Goal: Task Accomplishment & Management: Use online tool/utility

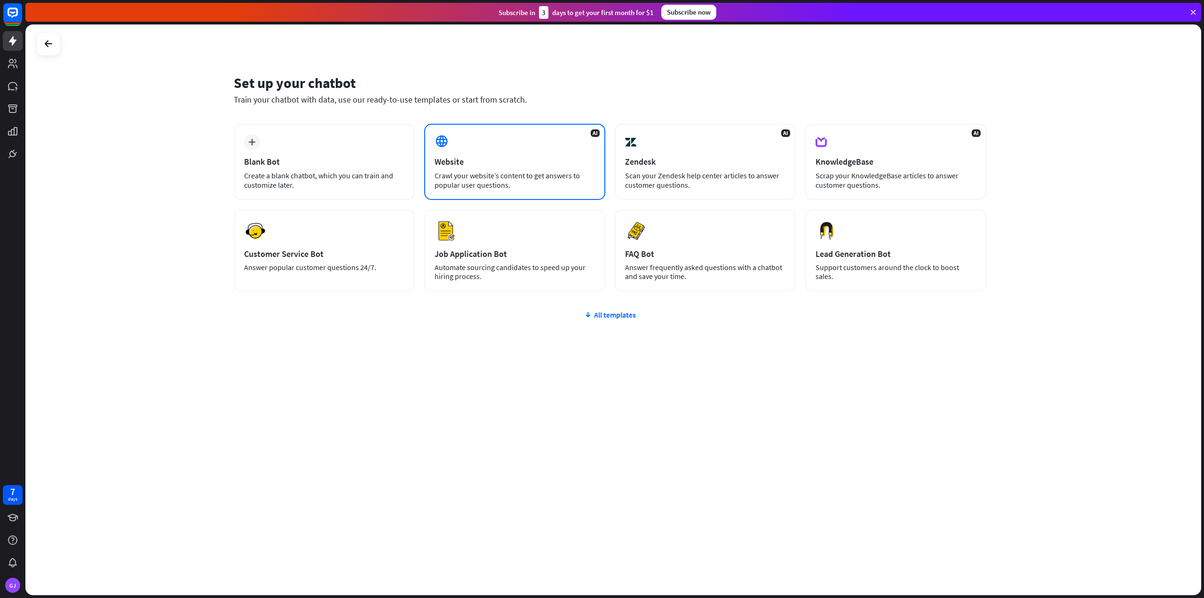
click at [554, 142] on div "AI Website Crawl your website’s content to get answers to popular user question…" at bounding box center [514, 162] width 181 height 76
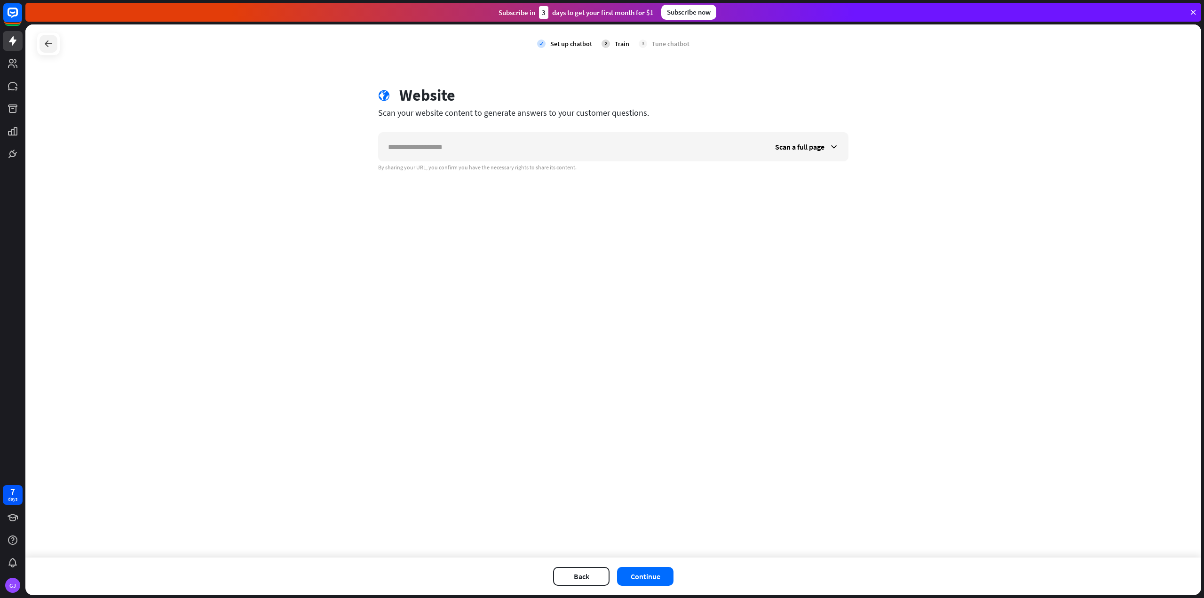
click at [50, 45] on icon at bounding box center [48, 43] width 11 height 11
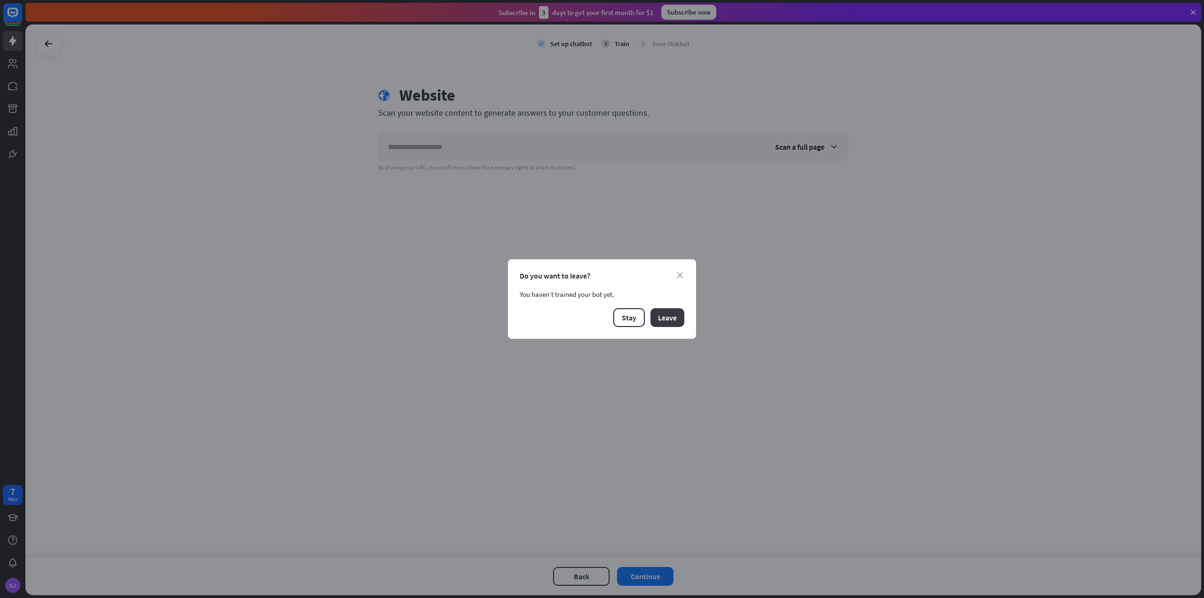
click at [674, 323] on button "Leave" at bounding box center [667, 317] width 34 height 19
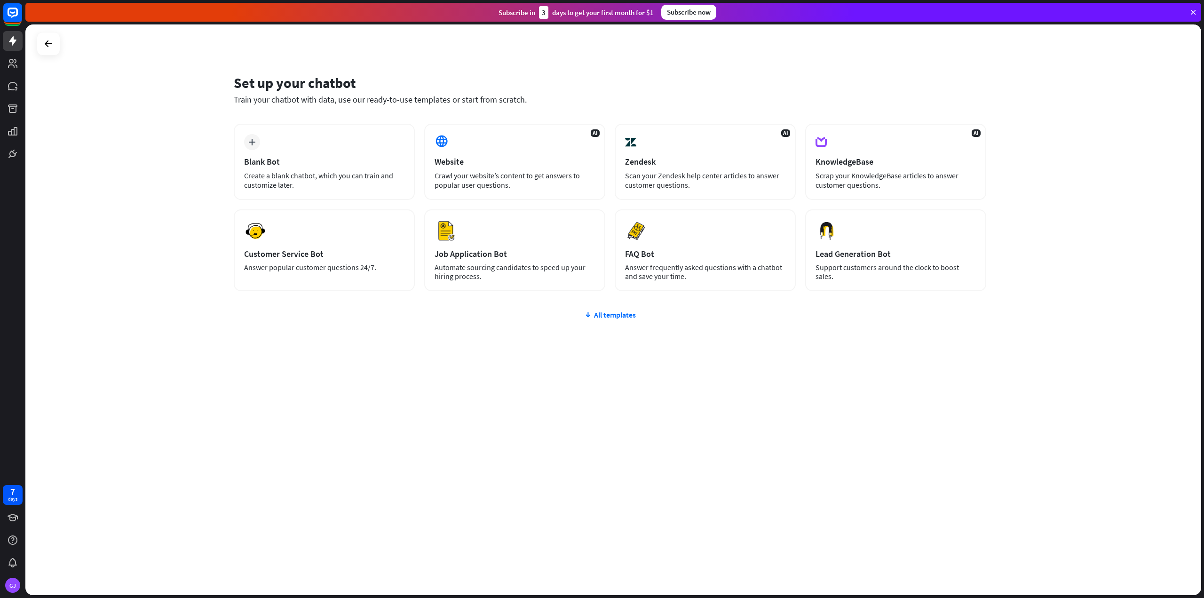
click at [58, 44] on div at bounding box center [49, 44] width 24 height 24
click at [50, 47] on icon at bounding box center [48, 43] width 11 height 11
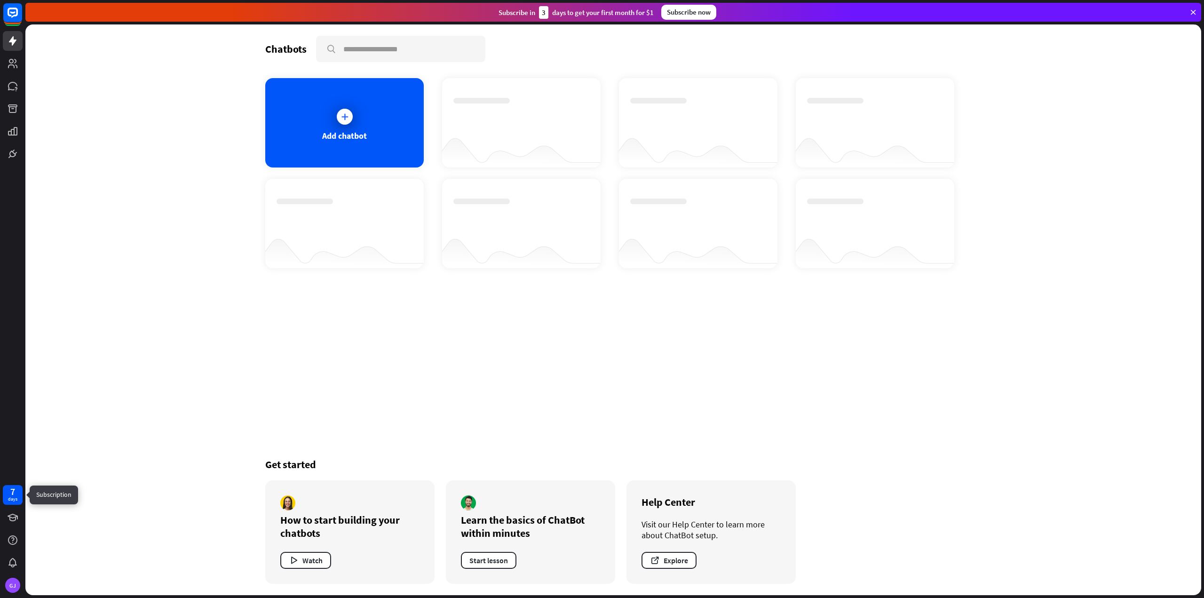
click at [14, 495] on div "7" at bounding box center [12, 491] width 5 height 8
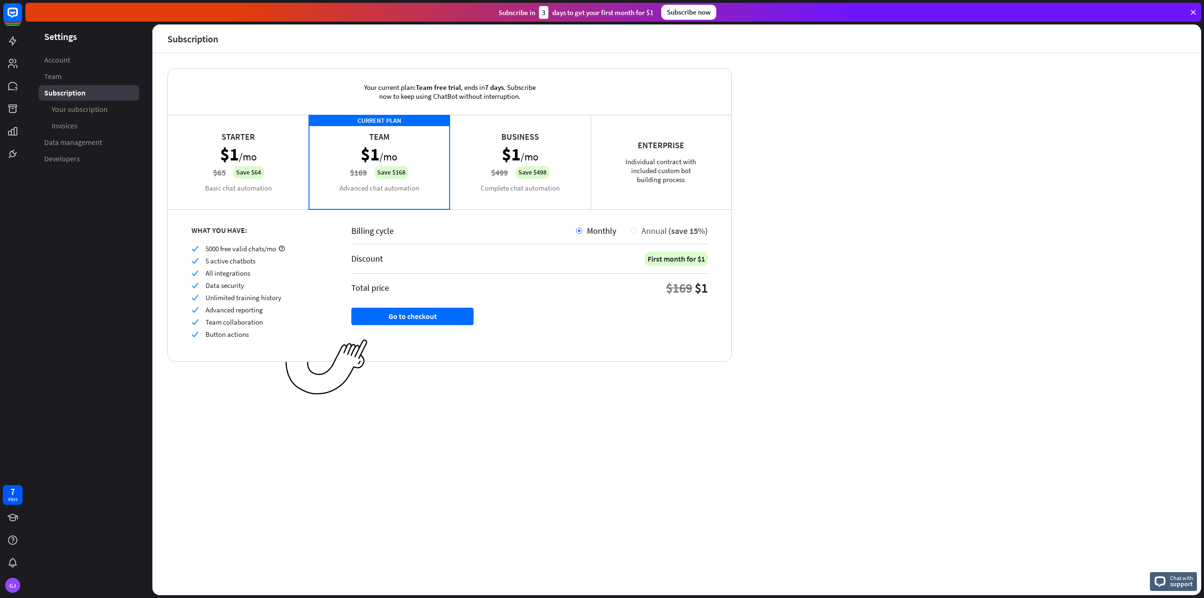
click at [645, 229] on span "Annual" at bounding box center [653, 230] width 25 height 11
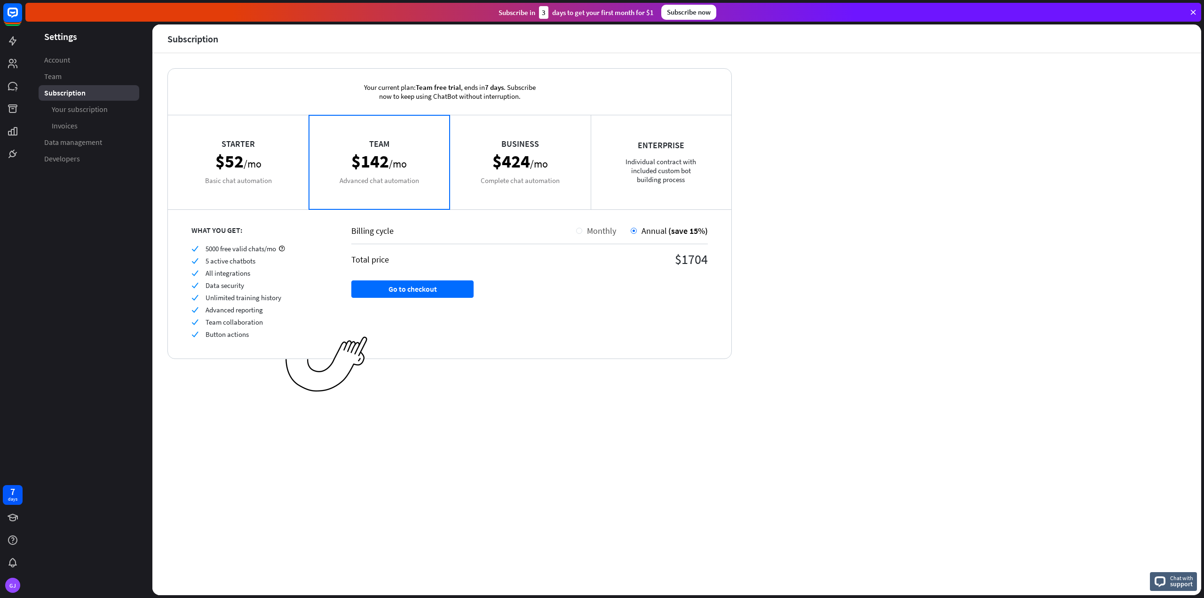
click at [579, 228] on div at bounding box center [579, 231] width 6 height 6
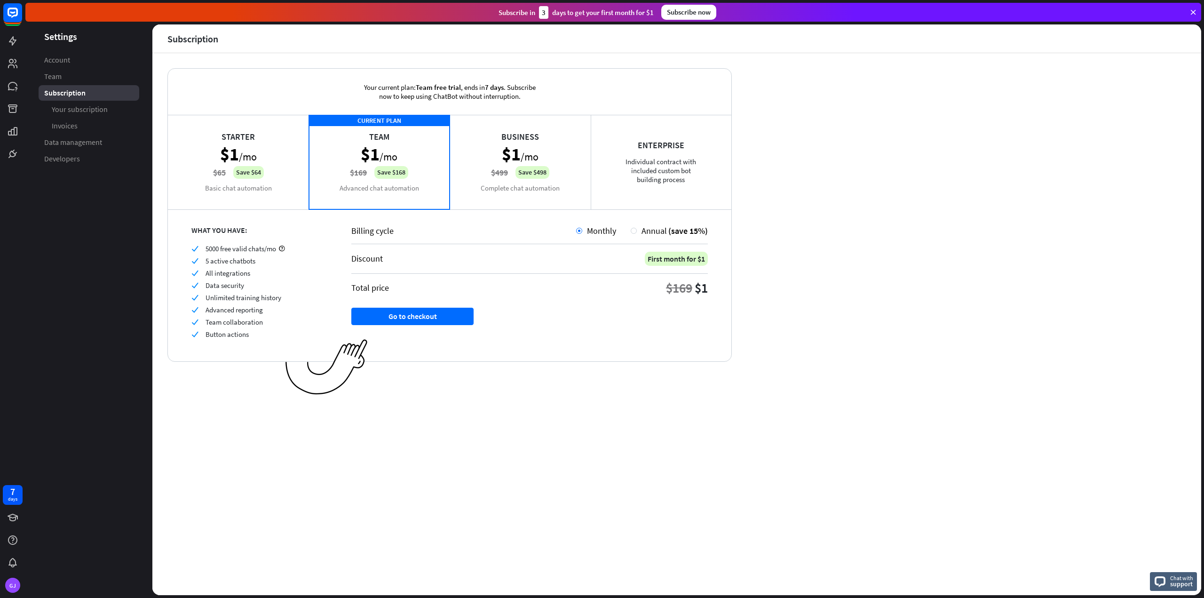
click at [507, 187] on div "Business $1 /mo $499 Save $498 Complete chat automation" at bounding box center [520, 162] width 141 height 94
click at [409, 188] on div "CURRENT PLAN Team $1 /mo $169 Save $168 Advanced chat automation" at bounding box center [379, 162] width 141 height 94
click at [480, 178] on div "Business $1 /mo $499 Save $498 Complete chat automation" at bounding box center [520, 162] width 141 height 94
click at [430, 183] on div "CURRENT PLAN Team $1 /mo $169 Save $168 Advanced chat automation" at bounding box center [379, 162] width 141 height 94
click at [501, 181] on div "Business $1 /mo $499 Save $498 Complete chat automation" at bounding box center [520, 162] width 141 height 94
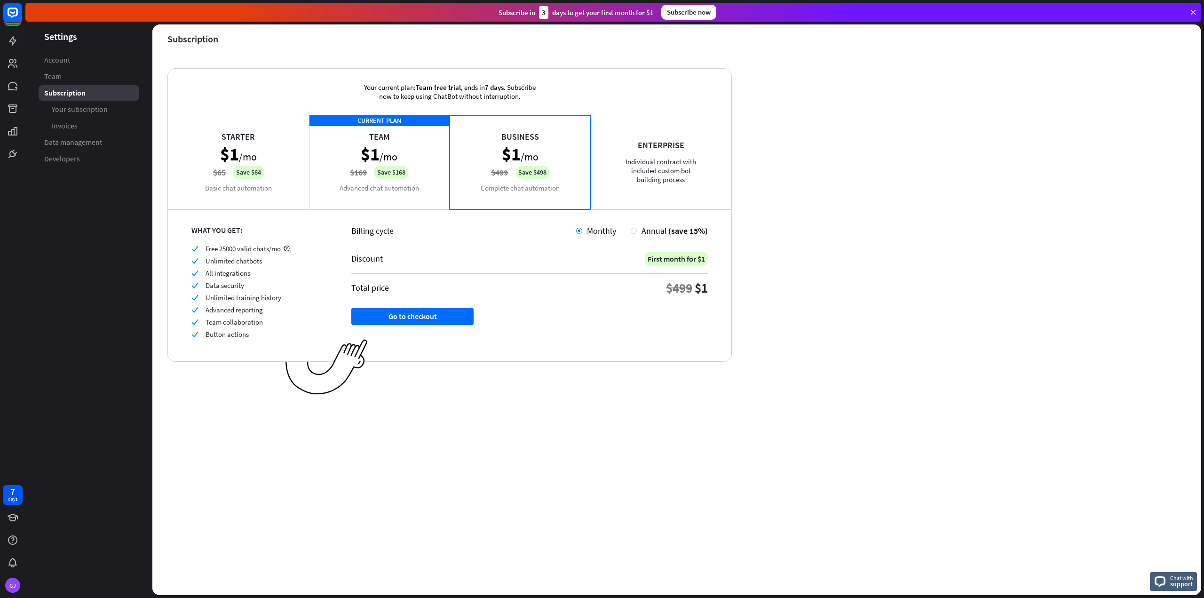
click at [612, 173] on div "Enterprise Individual contract with included custom bot building process" at bounding box center [661, 162] width 141 height 94
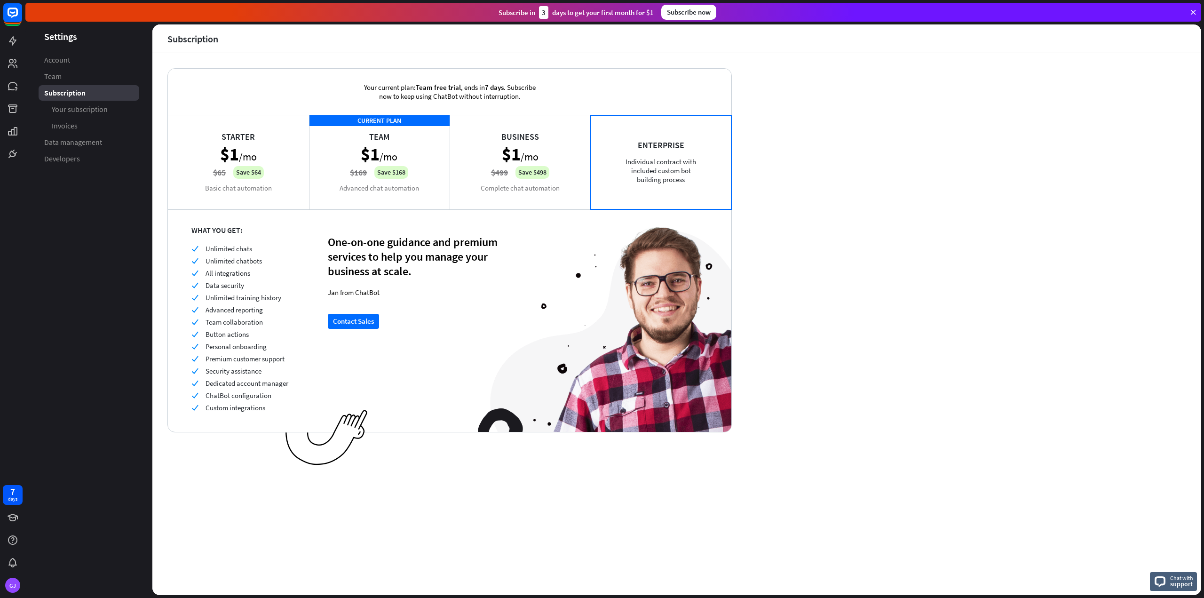
click at [559, 179] on div "Business $1 /mo $499 Save $498 Complete chat automation" at bounding box center [520, 162] width 141 height 94
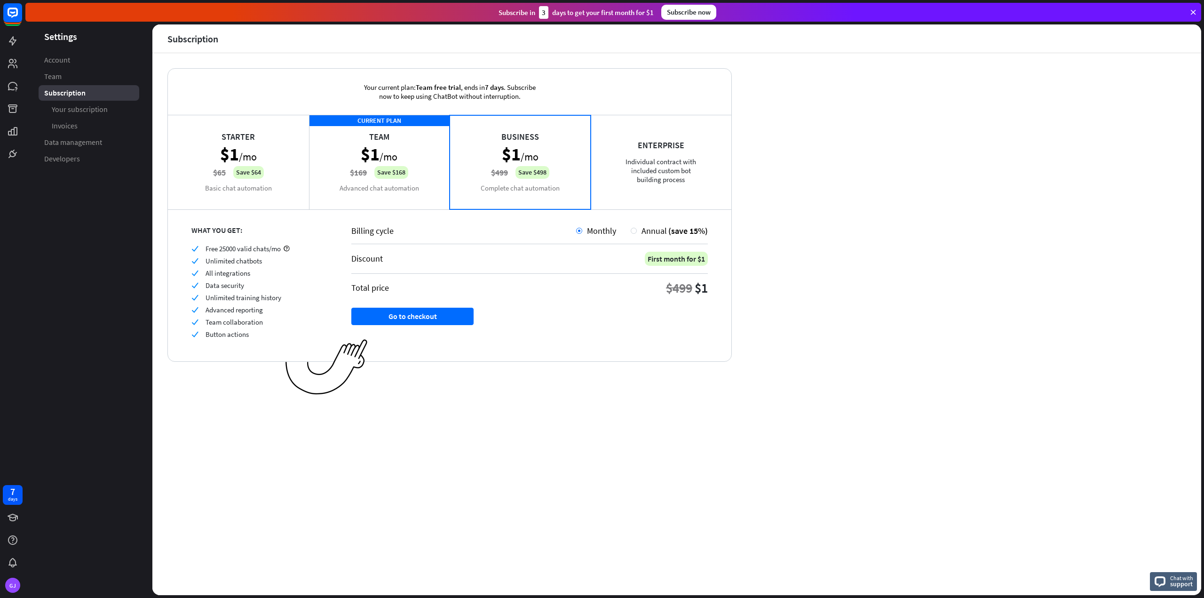
click at [333, 181] on div "CURRENT PLAN Team $1 /mo $169 Save $168 Advanced chat automation" at bounding box center [379, 162] width 141 height 94
click at [519, 177] on div "Business $1 /mo $499 Save $498 Complete chat automation" at bounding box center [520, 162] width 141 height 94
click at [414, 177] on div "CURRENT PLAN Team $1 /mo $169 Save $168 Advanced chat automation" at bounding box center [379, 162] width 141 height 94
click at [490, 181] on div "Business $1 /mo $499 Save $498 Complete chat automation" at bounding box center [520, 162] width 141 height 94
click at [436, 182] on div "CURRENT PLAN Team $1 /mo $169 Save $168 Advanced chat automation" at bounding box center [379, 162] width 141 height 94
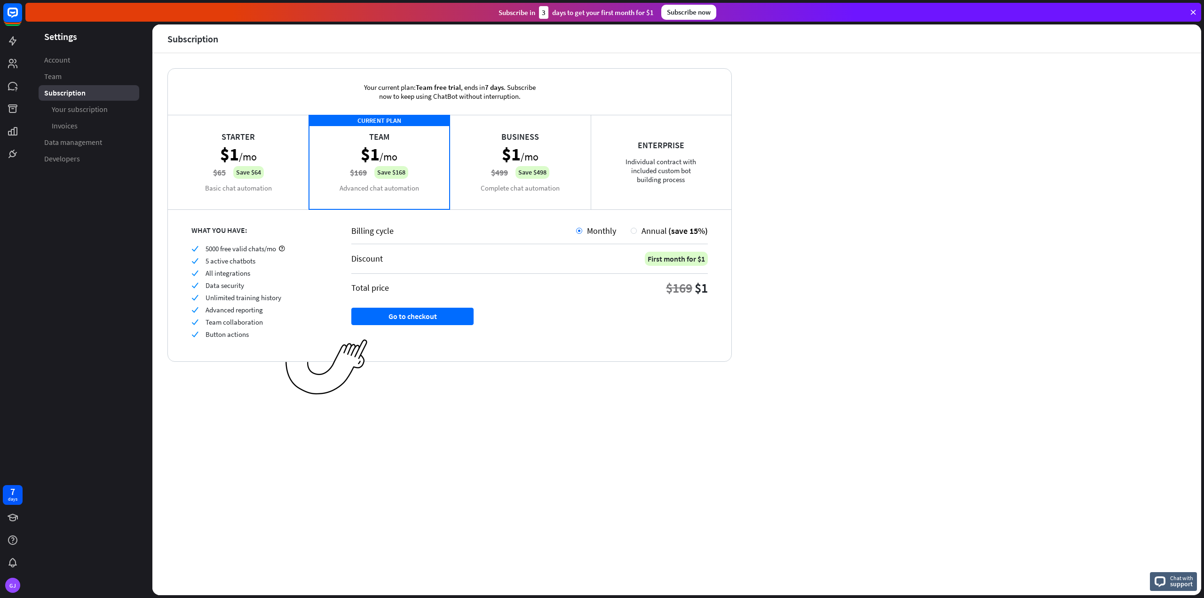
click at [478, 184] on div "Business $1 /mo $499 Save $498 Complete chat automation" at bounding box center [520, 162] width 141 height 94
click at [433, 186] on div "CURRENT PLAN Team $1 /mo $169 Save $168 Advanced chat automation" at bounding box center [379, 162] width 141 height 94
click at [263, 173] on div "Starter $1 /mo $65 Save $64 Basic chat automation" at bounding box center [238, 162] width 141 height 94
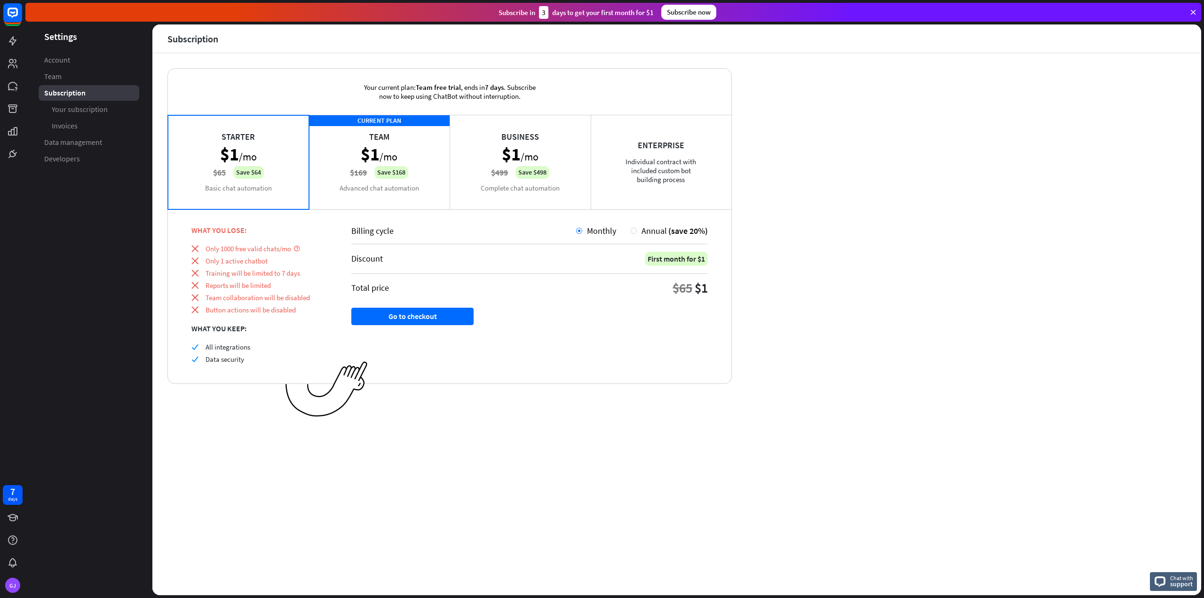
click at [416, 191] on div "CURRENT PLAN Team $1 /mo $169 Save $168 Advanced chat automation" at bounding box center [379, 162] width 141 height 94
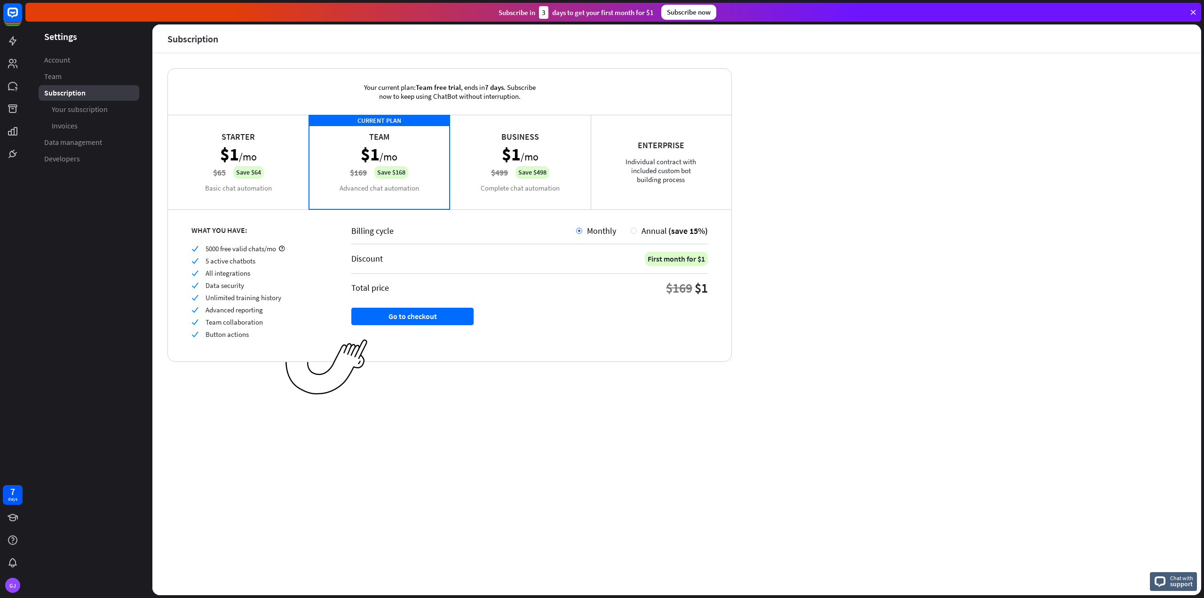
click at [274, 182] on div "Starter $1 /mo $65 Save $64 Basic chat automation" at bounding box center [238, 162] width 141 height 94
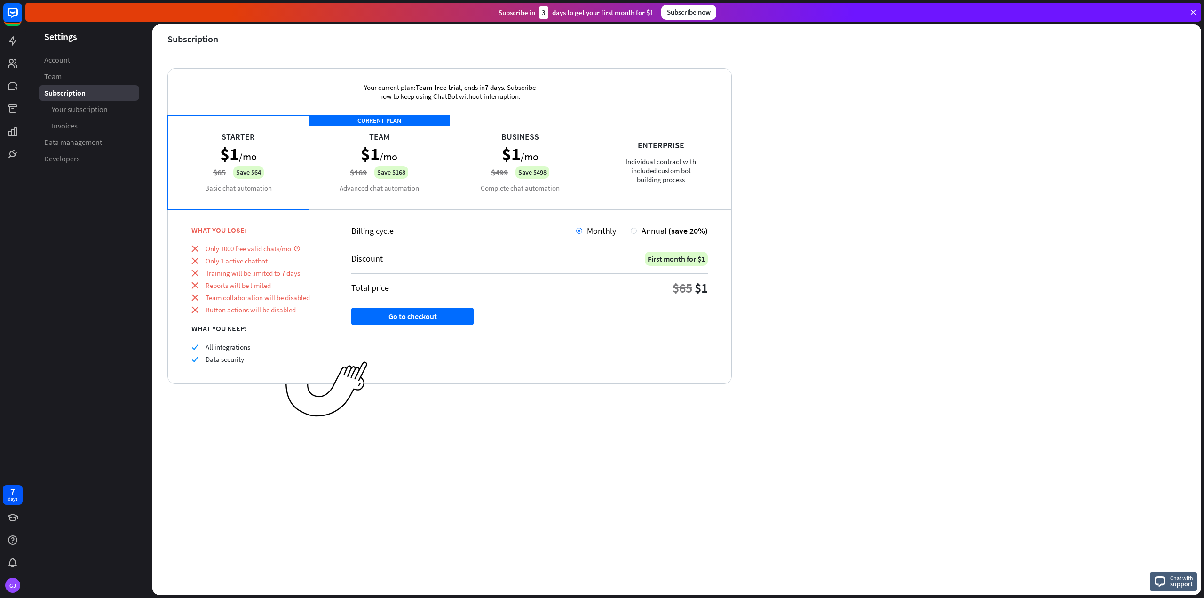
click at [376, 186] on div "CURRENT PLAN Team $1 /mo $169 Save $168 Advanced chat automation" at bounding box center [379, 162] width 141 height 94
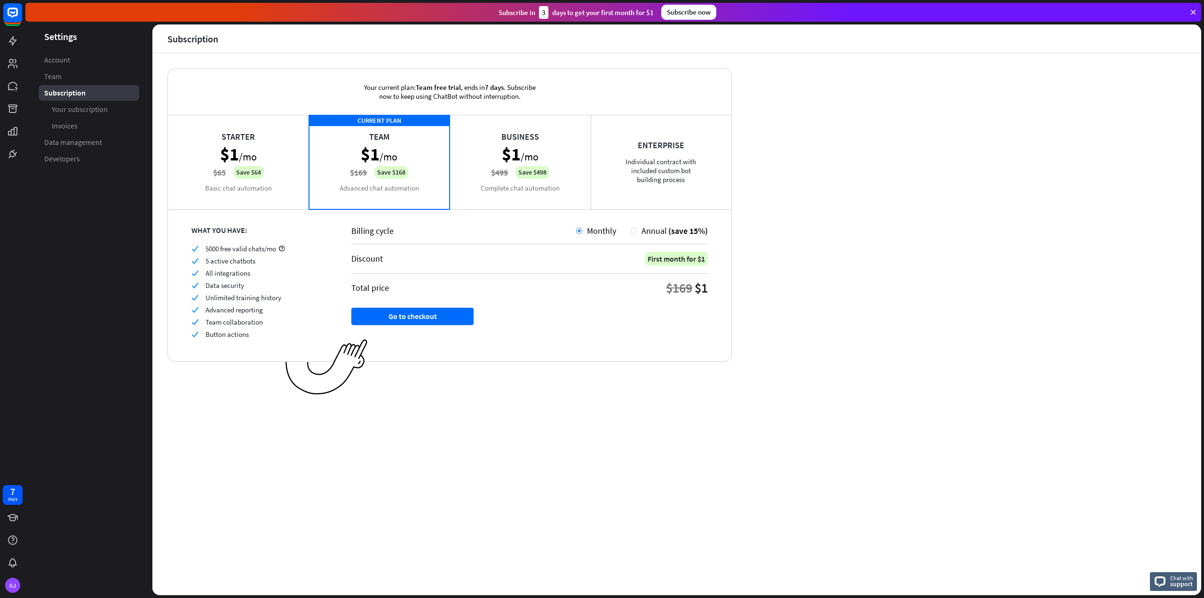
click at [286, 161] on div "Starter $1 /mo $65 Save $64 Basic chat automation" at bounding box center [238, 162] width 141 height 94
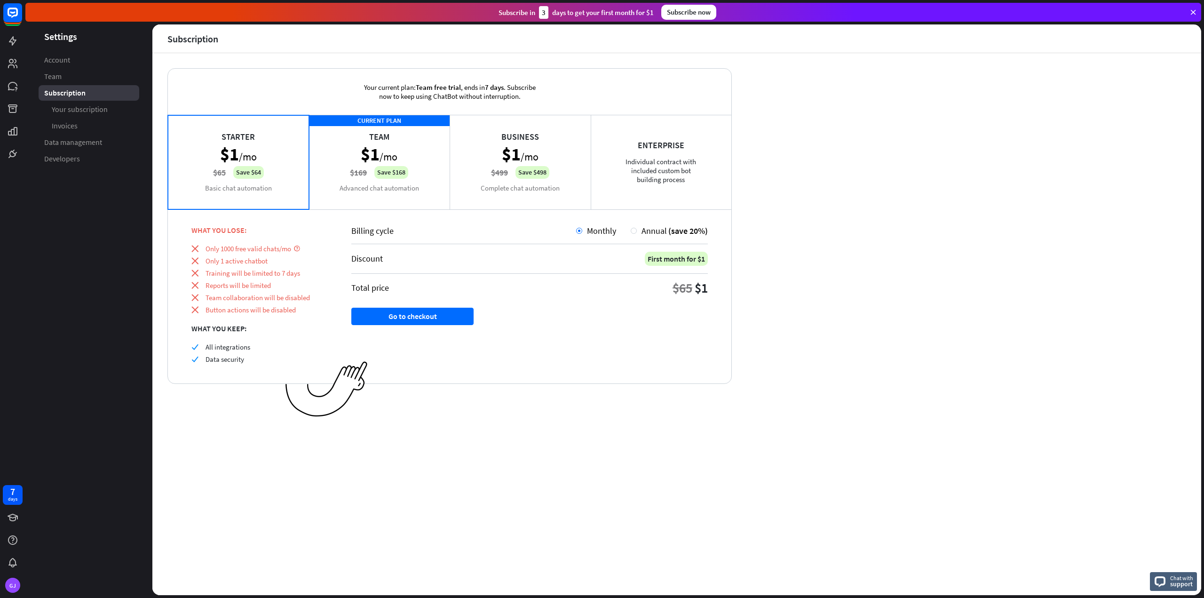
click at [434, 189] on div "CURRENT PLAN Team $1 /mo $169 Save $168 Advanced chat automation" at bounding box center [379, 162] width 141 height 94
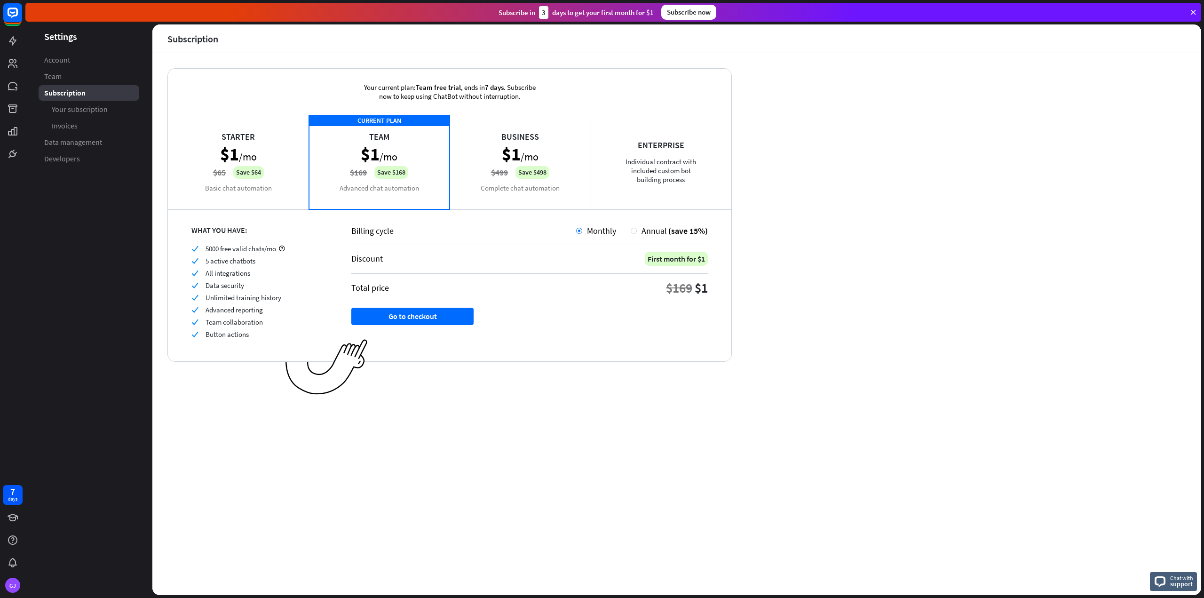
click at [516, 200] on div "Business $1 /mo $499 Save $498 Complete chat automation" at bounding box center [520, 162] width 141 height 94
drag, startPoint x: 425, startPoint y: 184, endPoint x: 481, endPoint y: 190, distance: 56.3
click at [425, 184] on div "CURRENT PLAN Team $1 /mo $169 Save $168 Advanced chat automation" at bounding box center [379, 162] width 141 height 94
click at [496, 190] on div "Business $1 /mo $499 Save $498 Complete chat automation" at bounding box center [520, 162] width 141 height 94
click at [656, 166] on div "Enterprise Individual contract with included custom bot building process" at bounding box center [661, 162] width 141 height 94
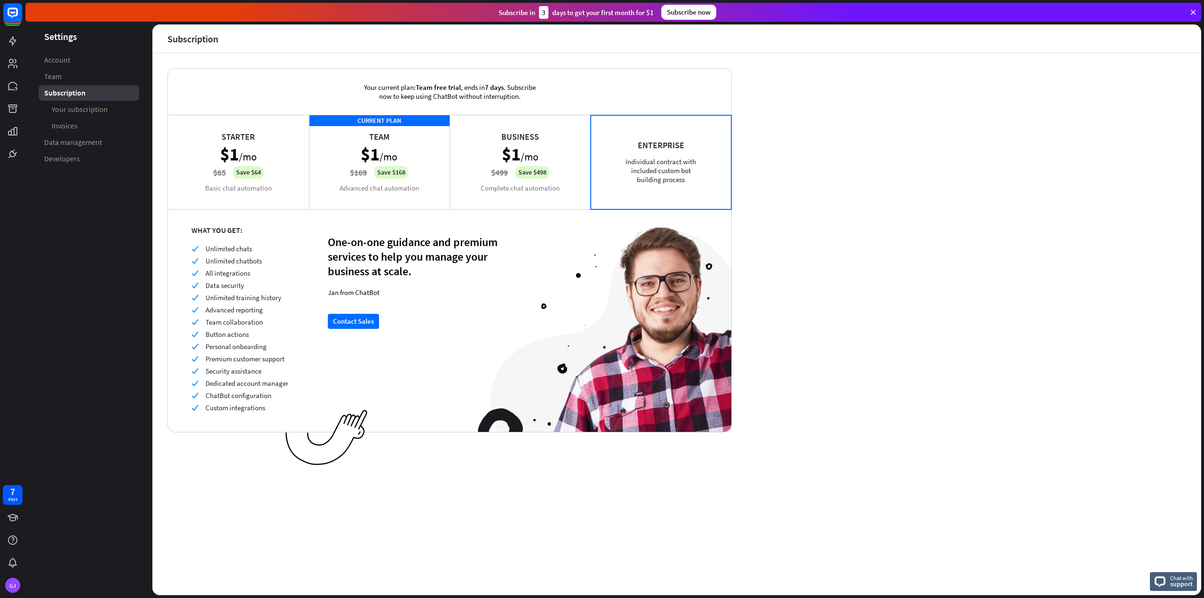
click at [489, 181] on div "Business $1 /mo $499 Save $498 Complete chat automation" at bounding box center [520, 162] width 141 height 94
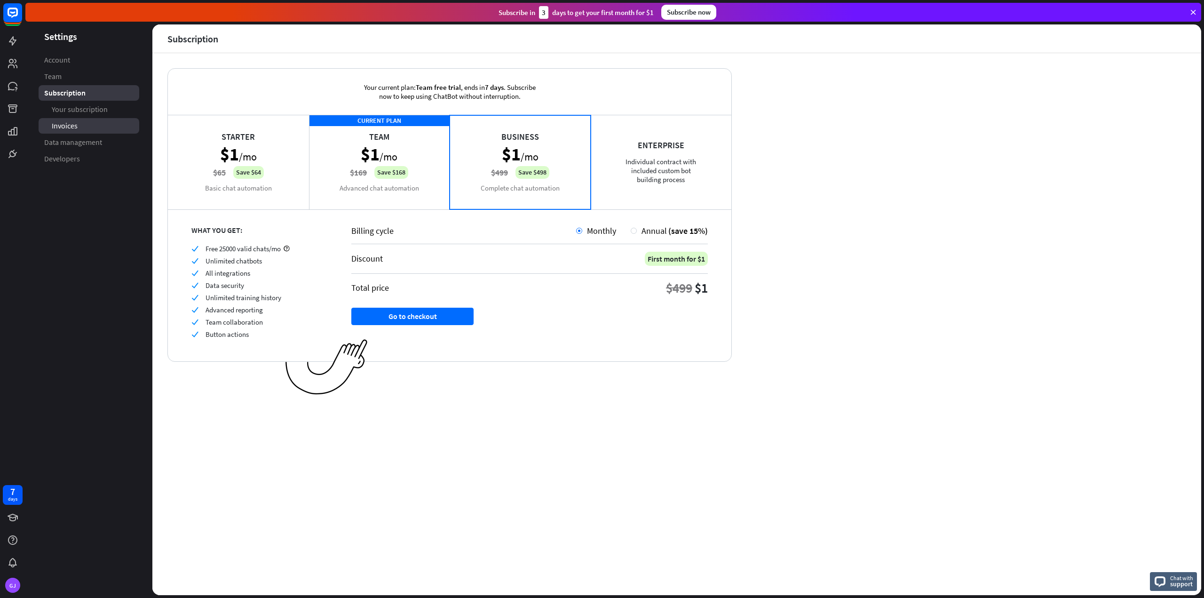
click at [83, 127] on link "Invoices" at bounding box center [89, 126] width 101 height 16
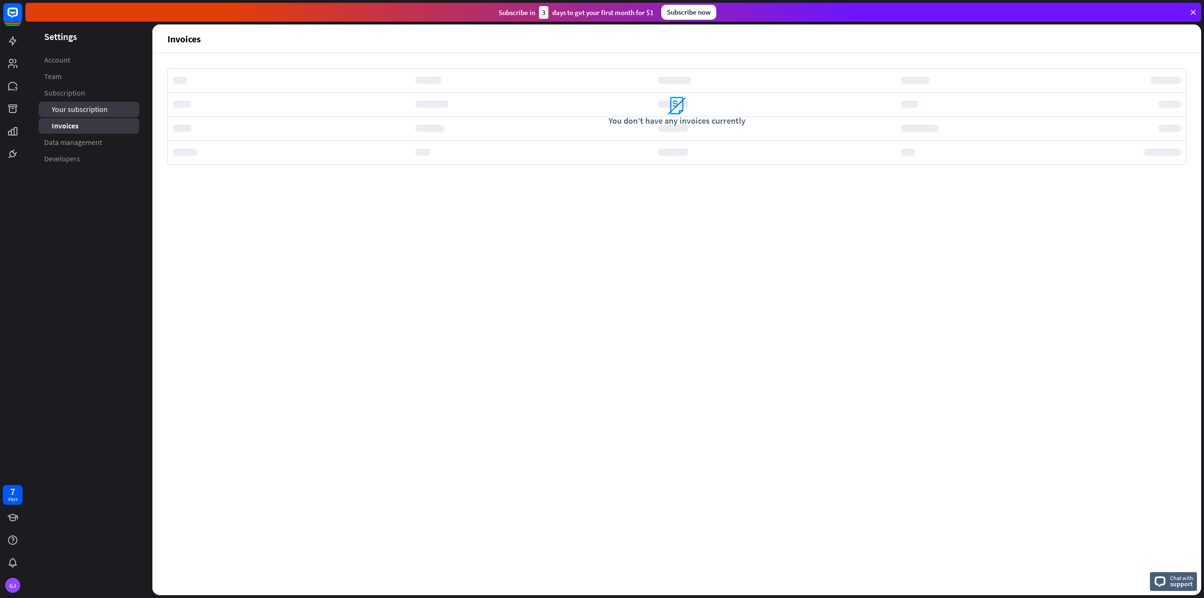
click at [94, 103] on link "Your subscription" at bounding box center [89, 110] width 101 height 16
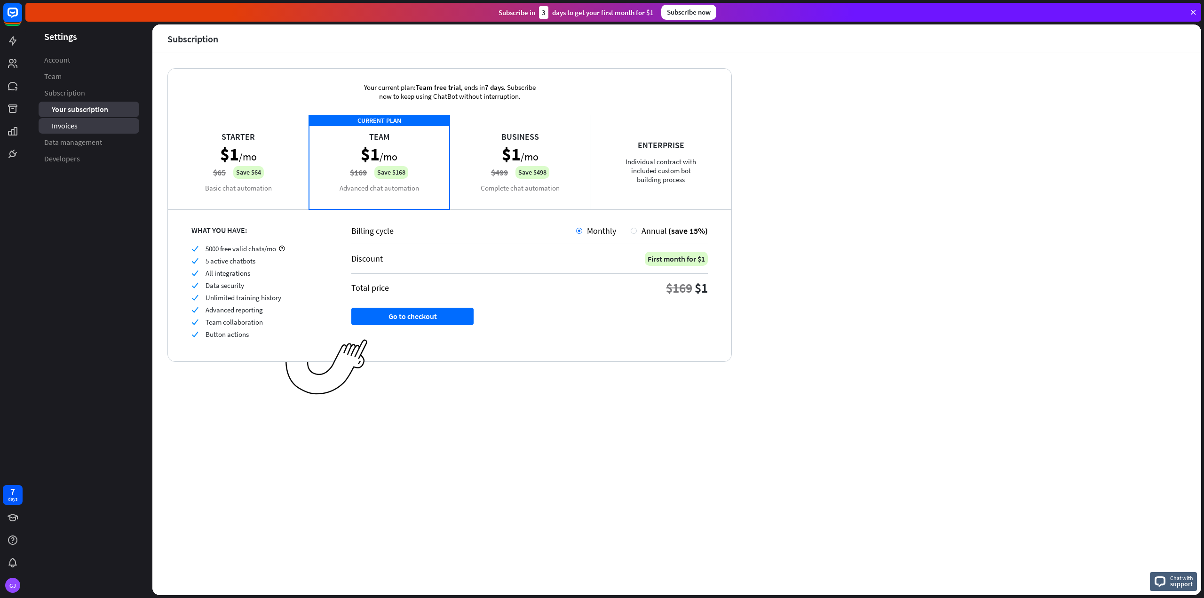
click at [107, 126] on link "Invoices" at bounding box center [89, 126] width 101 height 16
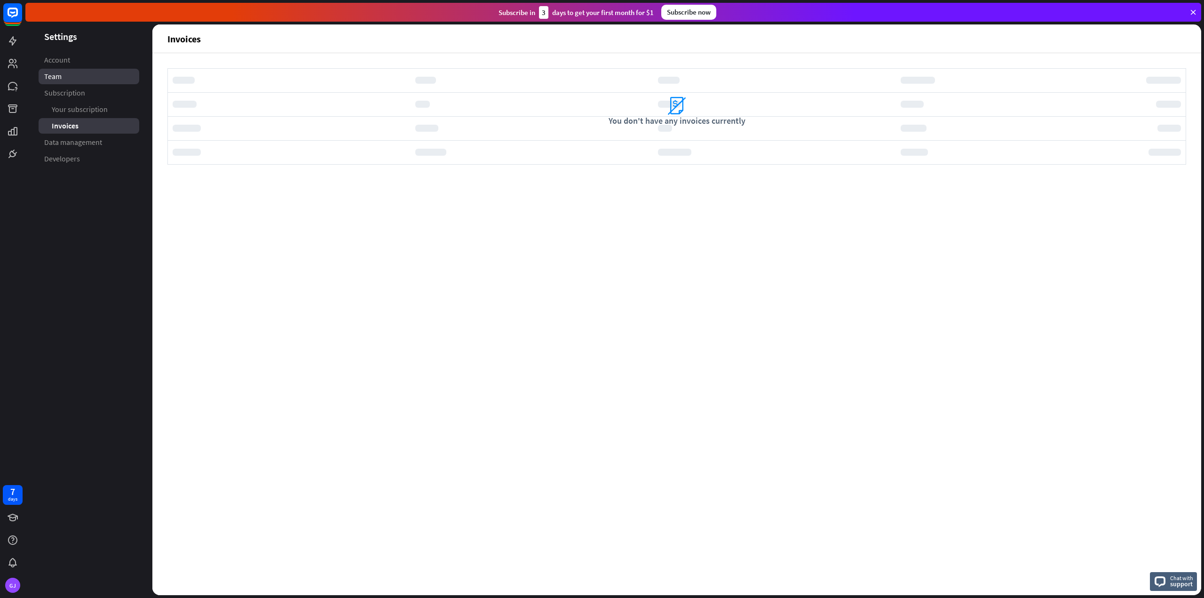
click at [104, 76] on link "Team" at bounding box center [89, 77] width 101 height 16
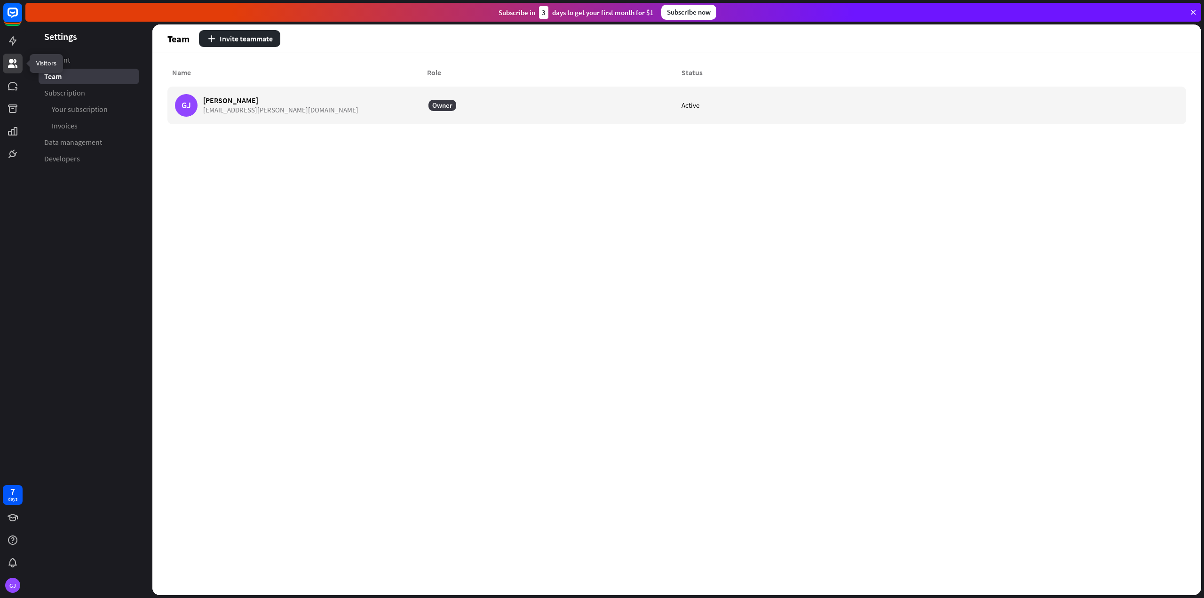
click at [13, 67] on icon at bounding box center [12, 63] width 9 height 9
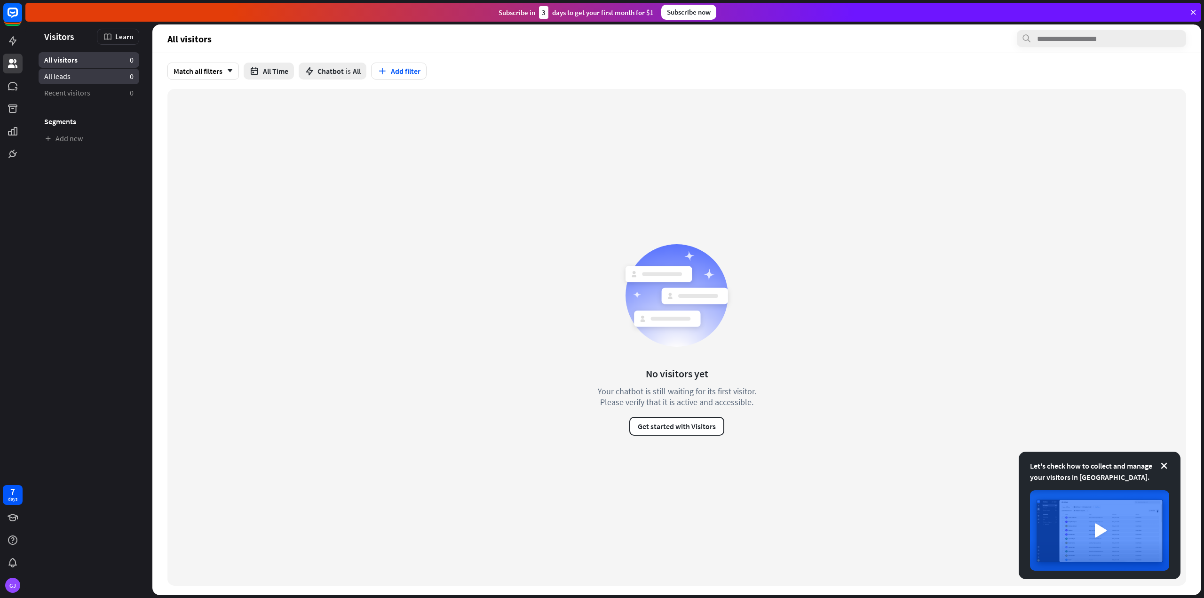
click at [67, 78] on span "All leads" at bounding box center [57, 76] width 26 height 10
click at [69, 55] on link "All visitors 0" at bounding box center [89, 60] width 101 height 16
click at [12, 158] on icon at bounding box center [12, 153] width 11 height 11
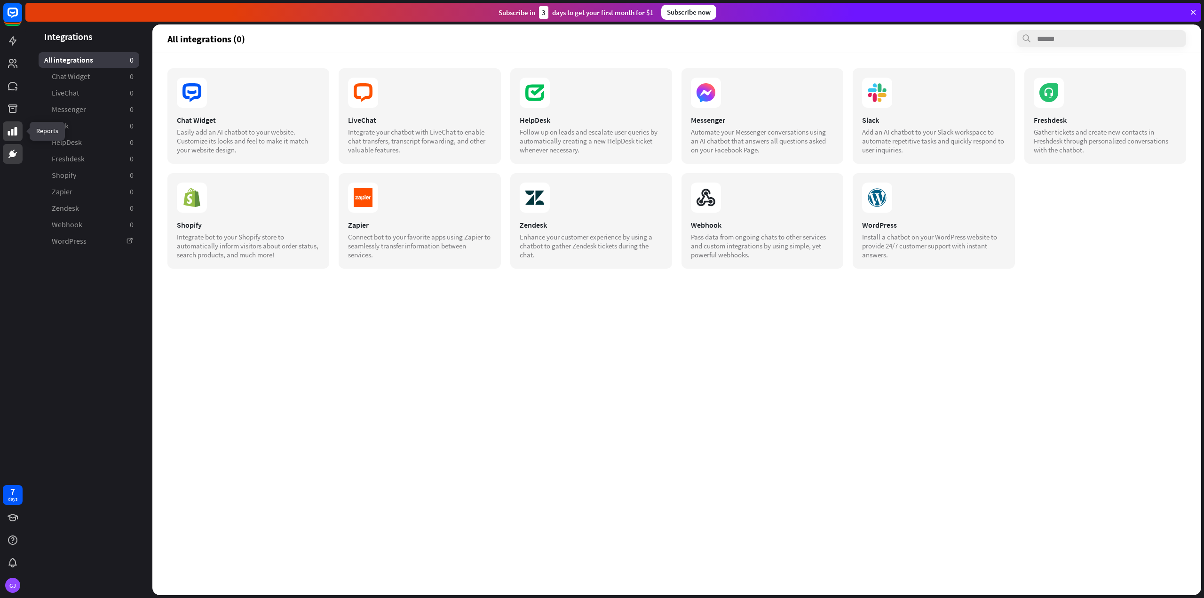
click at [20, 135] on link at bounding box center [13, 131] width 20 height 20
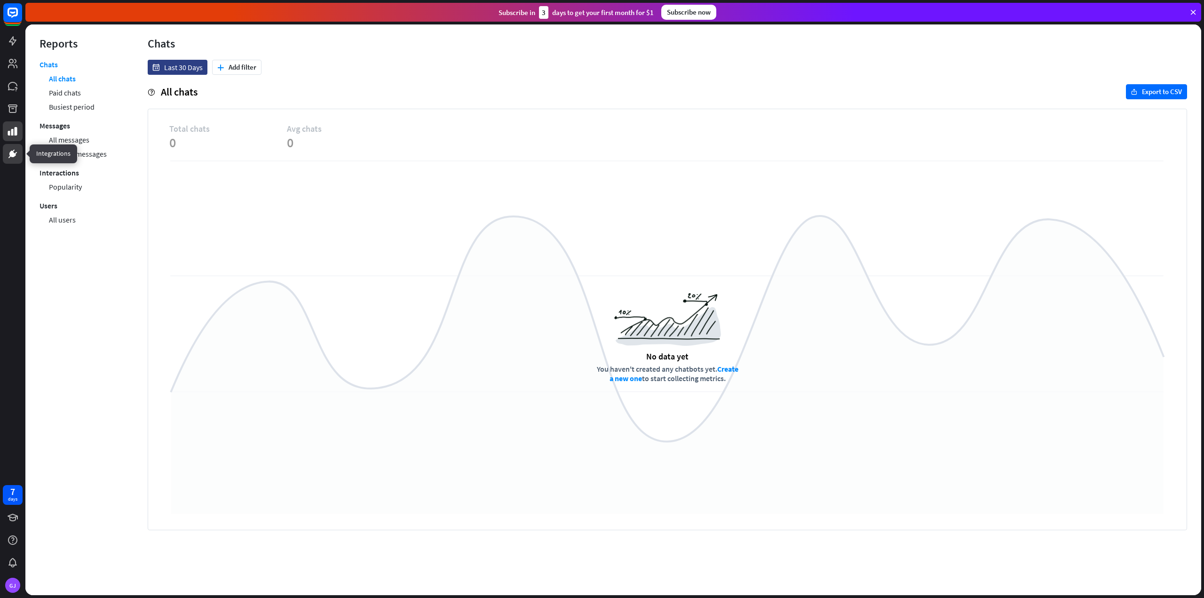
click at [8, 158] on icon at bounding box center [12, 153] width 11 height 11
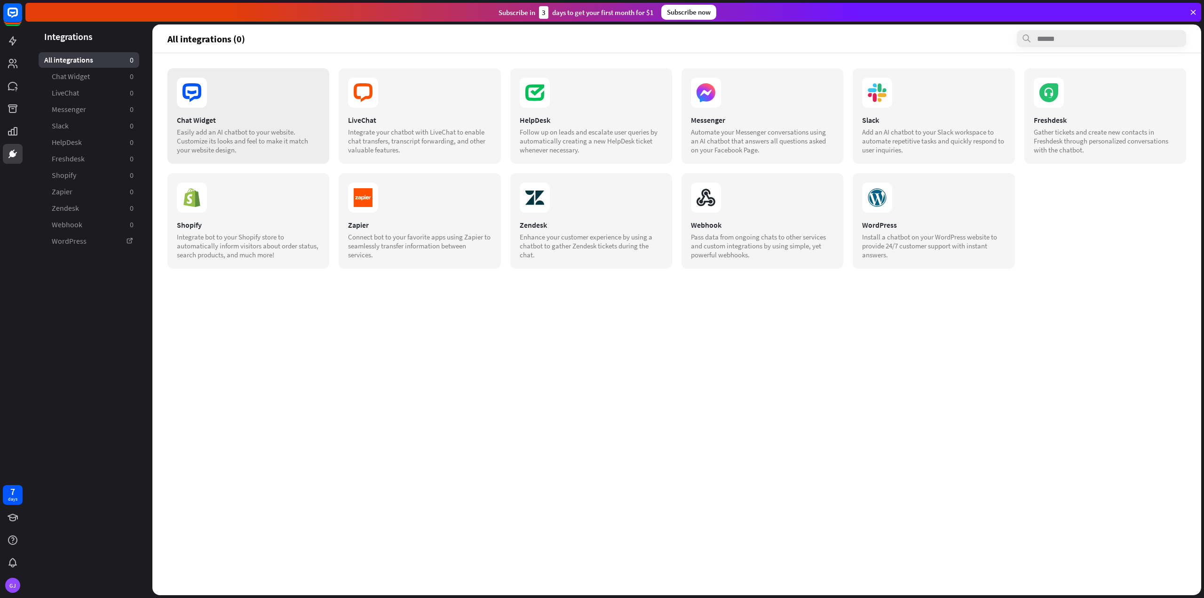
click at [276, 135] on div "Easily add an AI chatbot to your website. Customize its looks and feel to make …" at bounding box center [248, 140] width 143 height 27
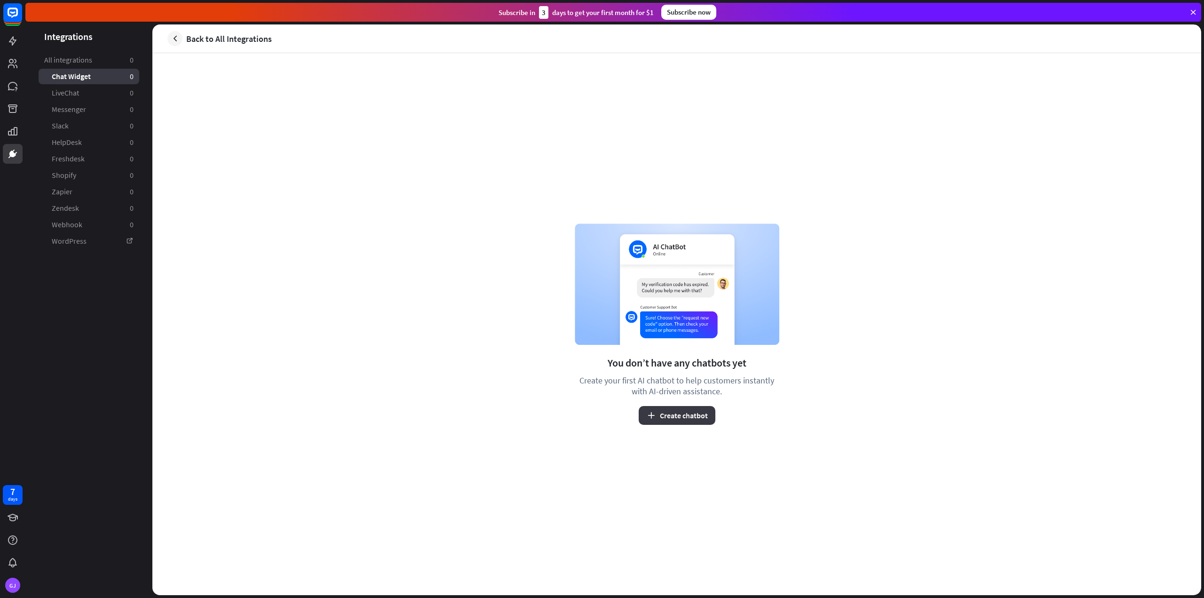
click at [697, 421] on button "Create chatbot" at bounding box center [677, 415] width 77 height 19
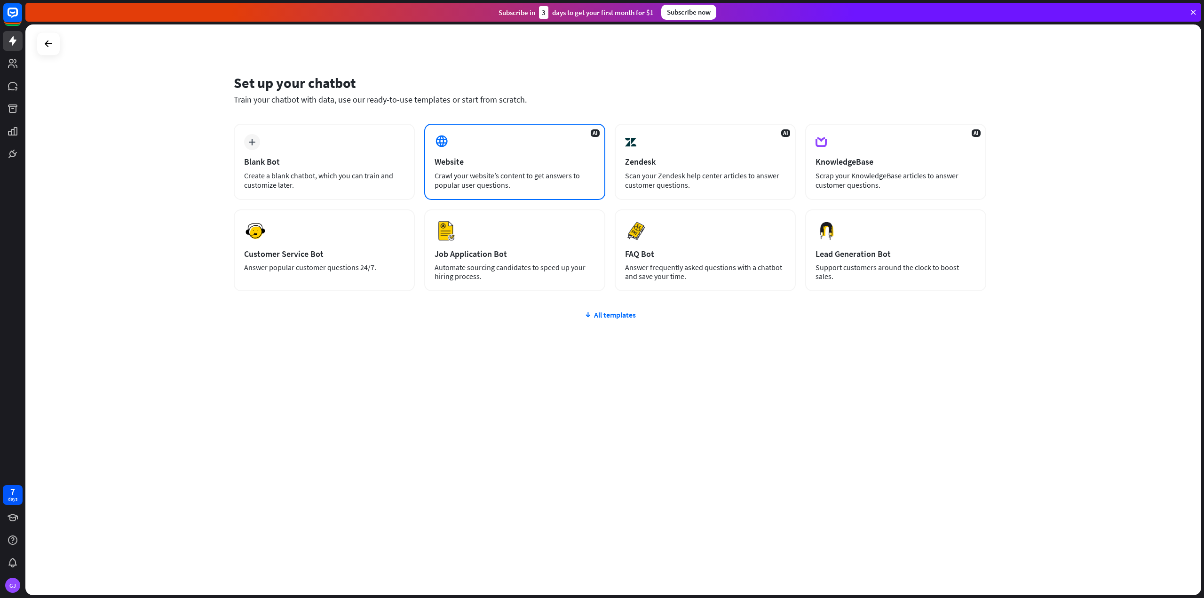
click at [495, 156] on div "AI Website Crawl your website’s content to get answers to popular user question…" at bounding box center [514, 162] width 181 height 76
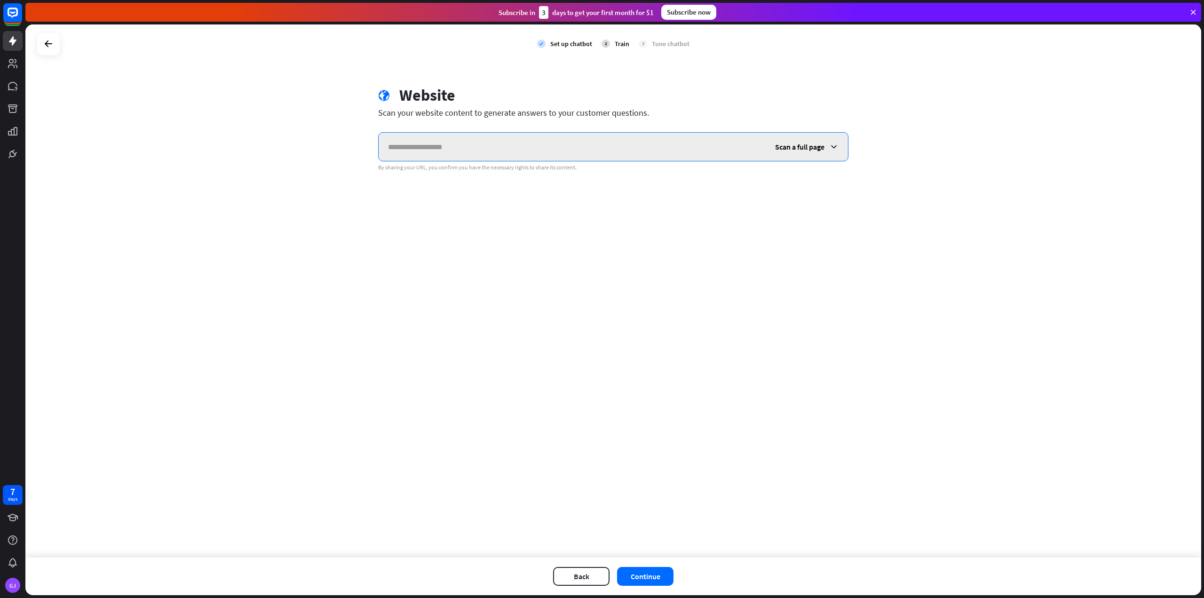
paste input "**********"
type input "**********"
click at [802, 142] on span "Scan a full page" at bounding box center [799, 146] width 49 height 9
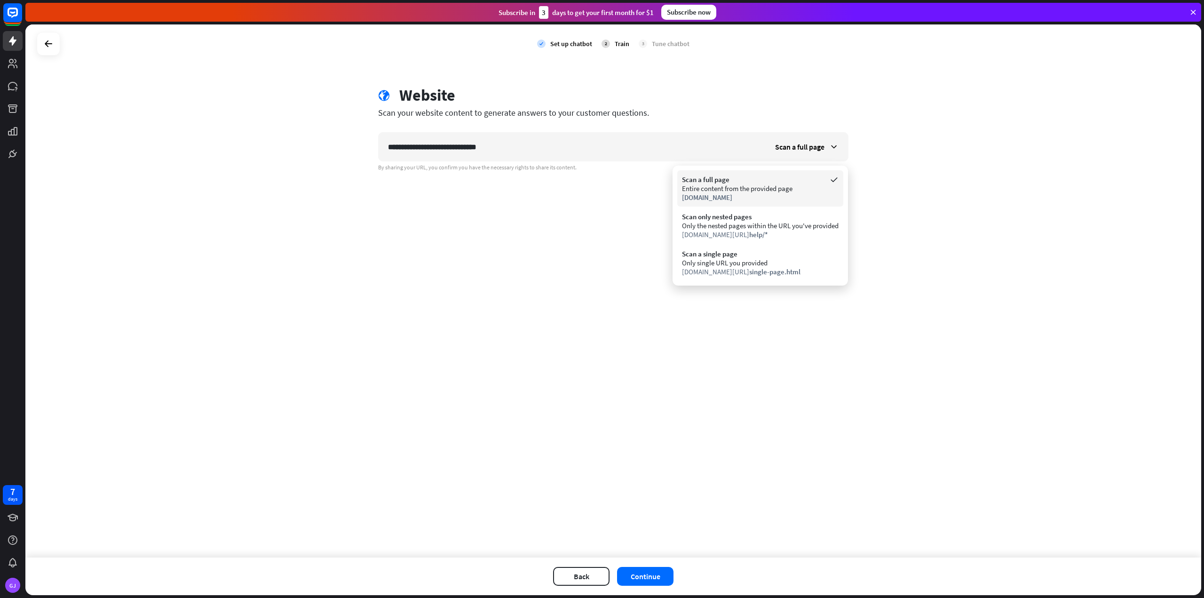
click at [764, 190] on div "Entire content from the provided page" at bounding box center [760, 188] width 157 height 9
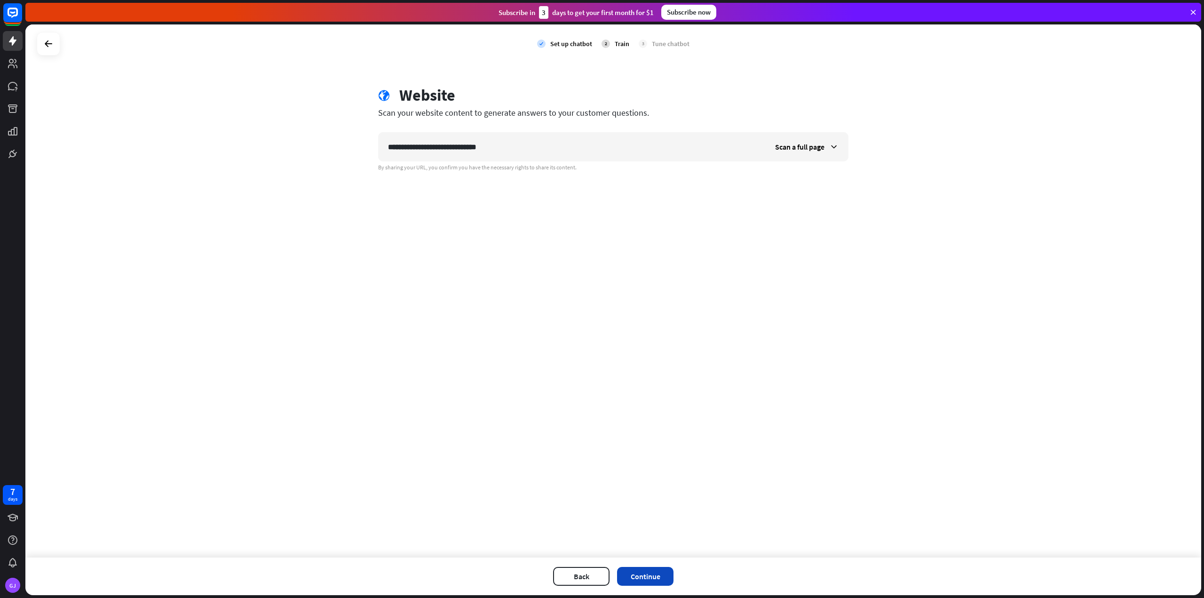
click at [642, 578] on button "Continue" at bounding box center [645, 576] width 56 height 19
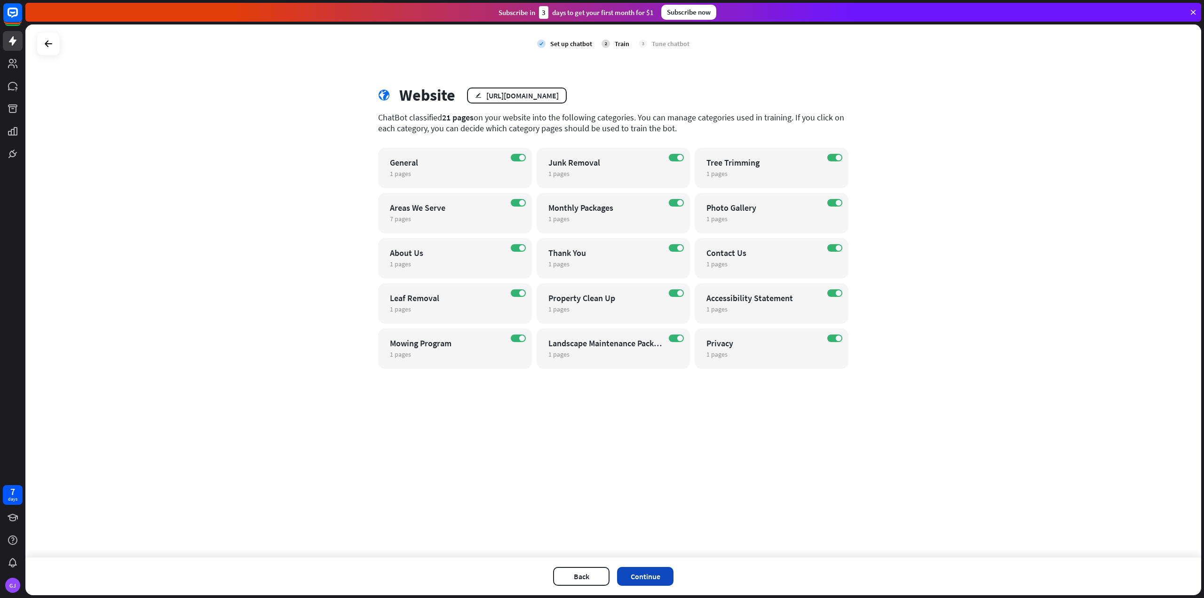
click at [644, 583] on button "Continue" at bounding box center [645, 576] width 56 height 19
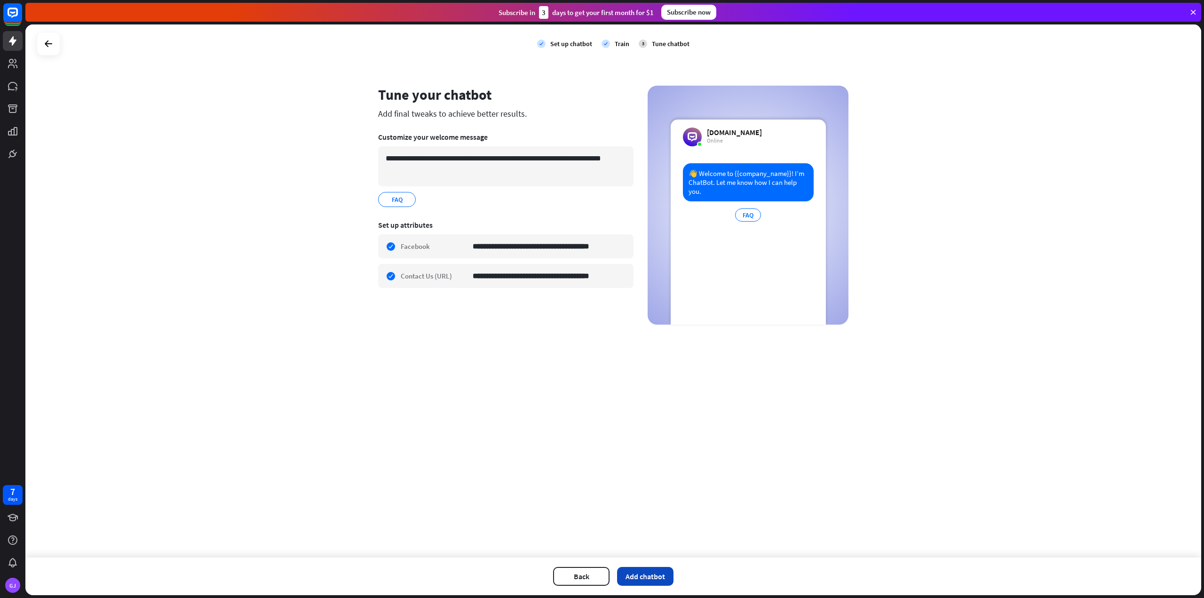
click at [642, 581] on button "Add chatbot" at bounding box center [645, 576] width 56 height 19
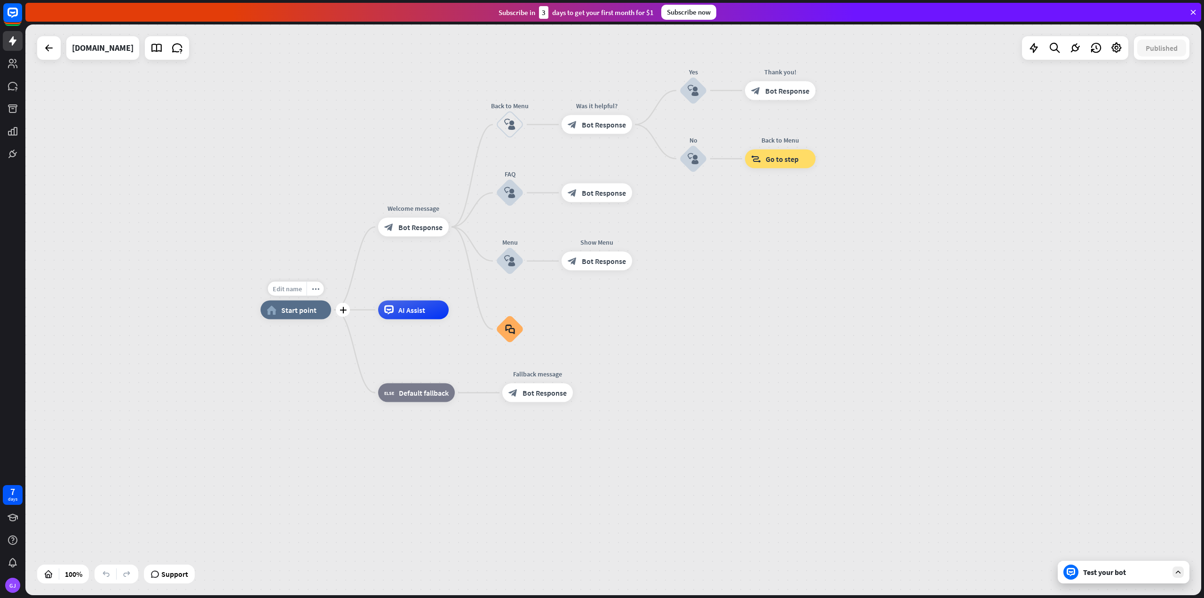
click at [284, 293] on div "Edit name" at bounding box center [287, 289] width 39 height 14
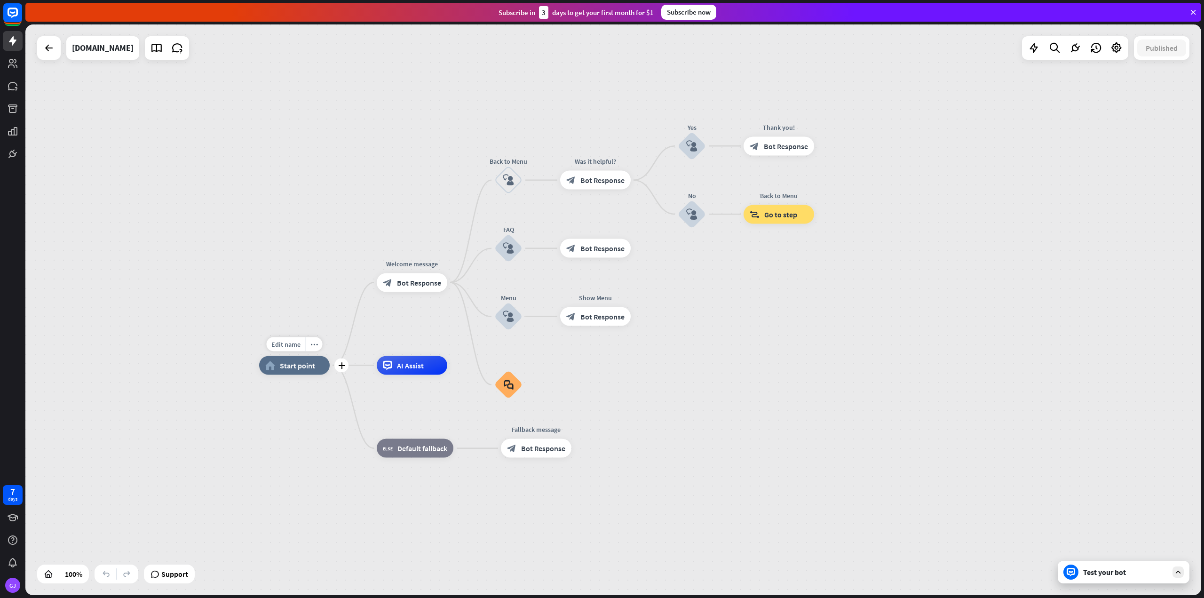
drag, startPoint x: 320, startPoint y: 326, endPoint x: 319, endPoint y: 381, distance: 55.5
click at [319, 375] on div "Edit name more_horiz plus home_2 Start point" at bounding box center [294, 365] width 71 height 19
click at [1111, 571] on div "Test your bot" at bounding box center [1125, 571] width 85 height 9
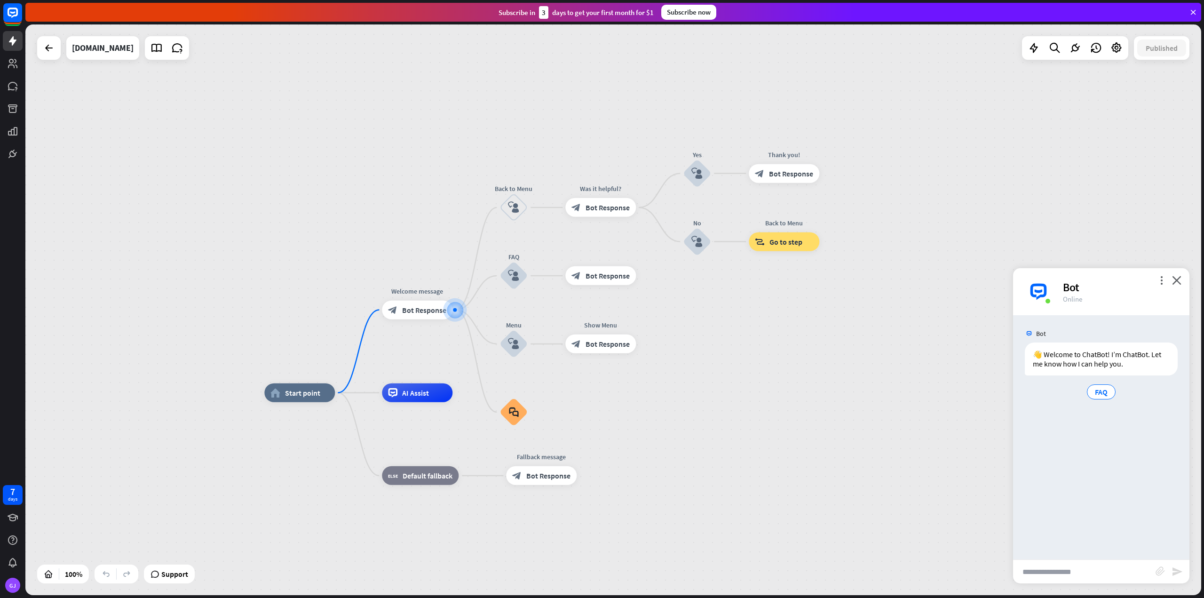
click at [1067, 572] on input "text" at bounding box center [1084, 572] width 142 height 24
click at [308, 395] on span "Start point" at bounding box center [302, 392] width 35 height 9
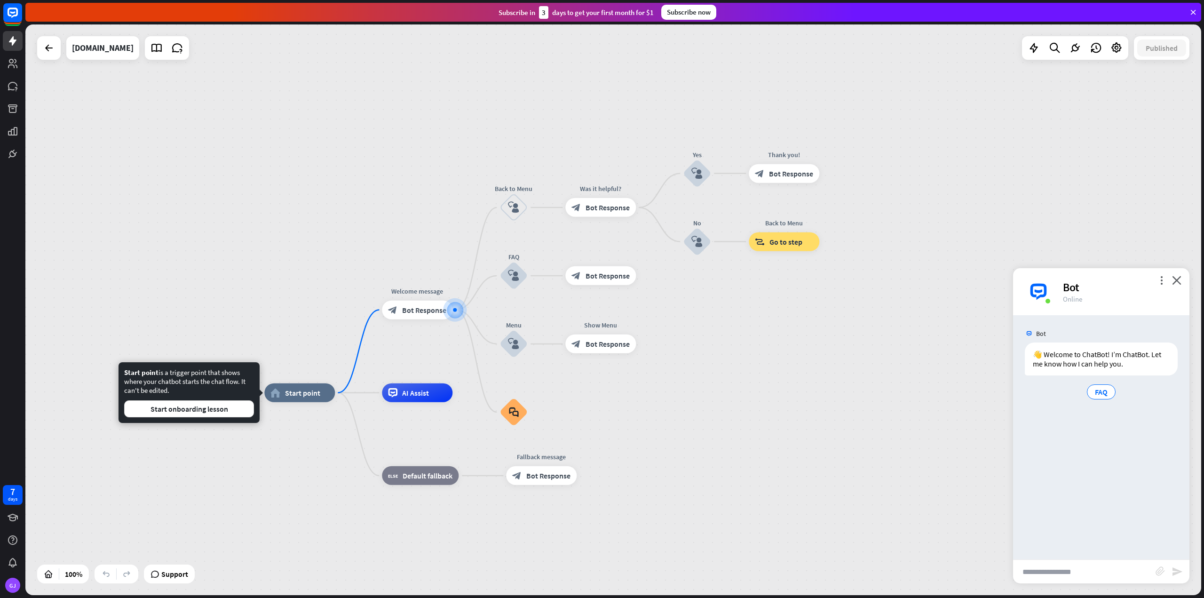
click at [249, 335] on div "home_2 Start point Welcome message block_bot_response Bot Response Back to Menu…" at bounding box center [613, 309] width 1176 height 570
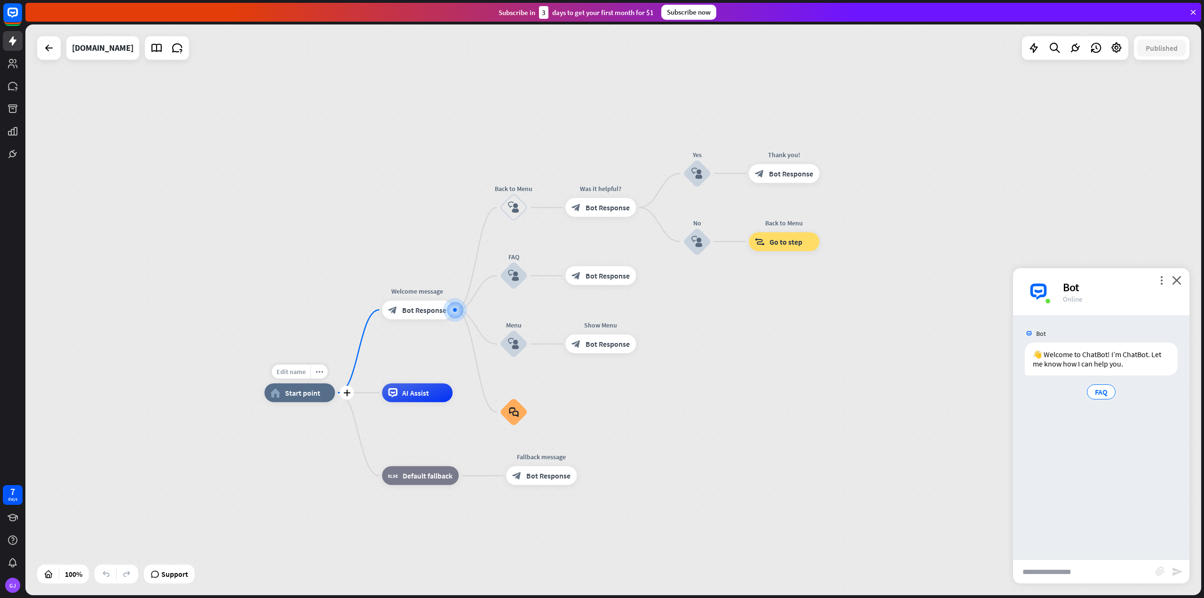
click at [291, 372] on span "Edit name" at bounding box center [290, 371] width 29 height 8
type input "*****"
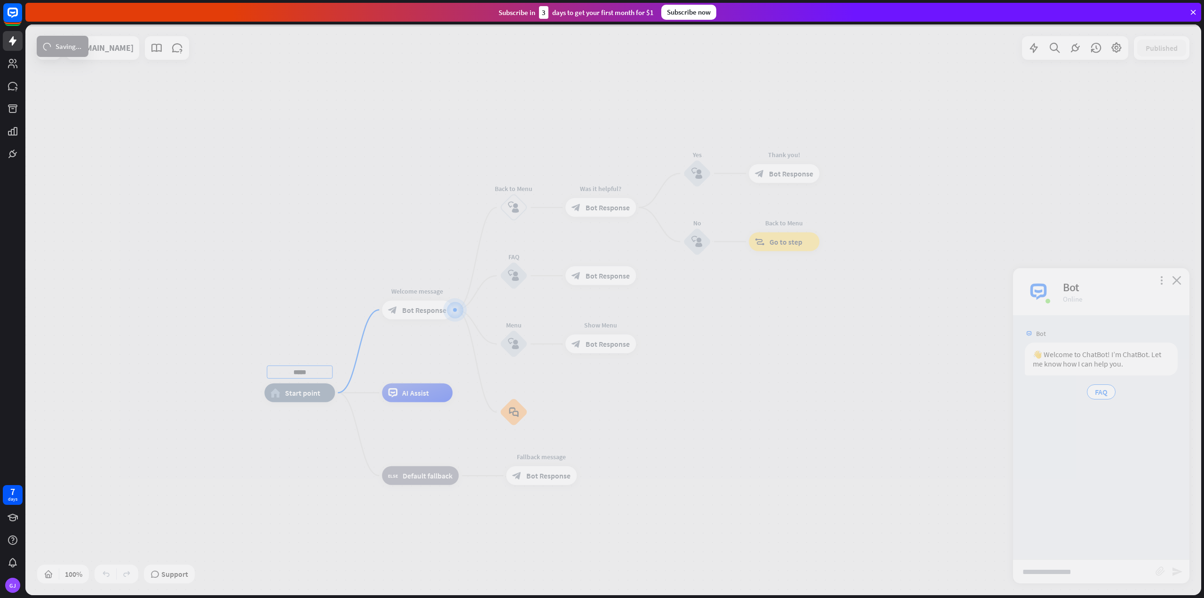
click at [228, 227] on div "***** home_2 Start point Welcome message block_bot_response Bot Response Back t…" at bounding box center [613, 309] width 1176 height 570
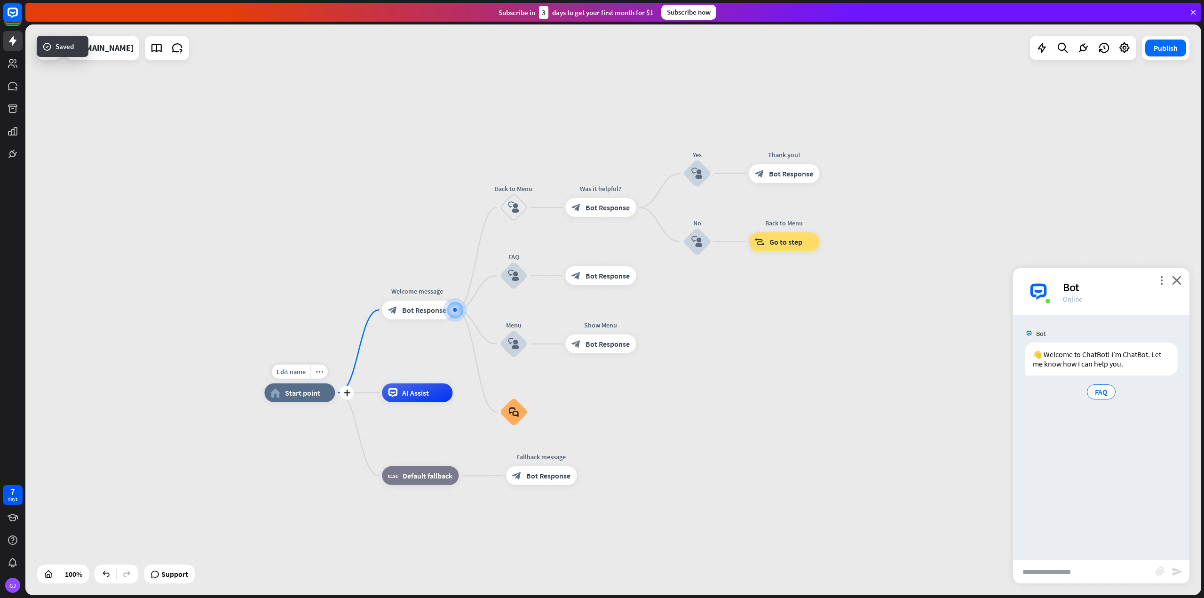
click at [307, 393] on span "Start point" at bounding box center [302, 392] width 35 height 9
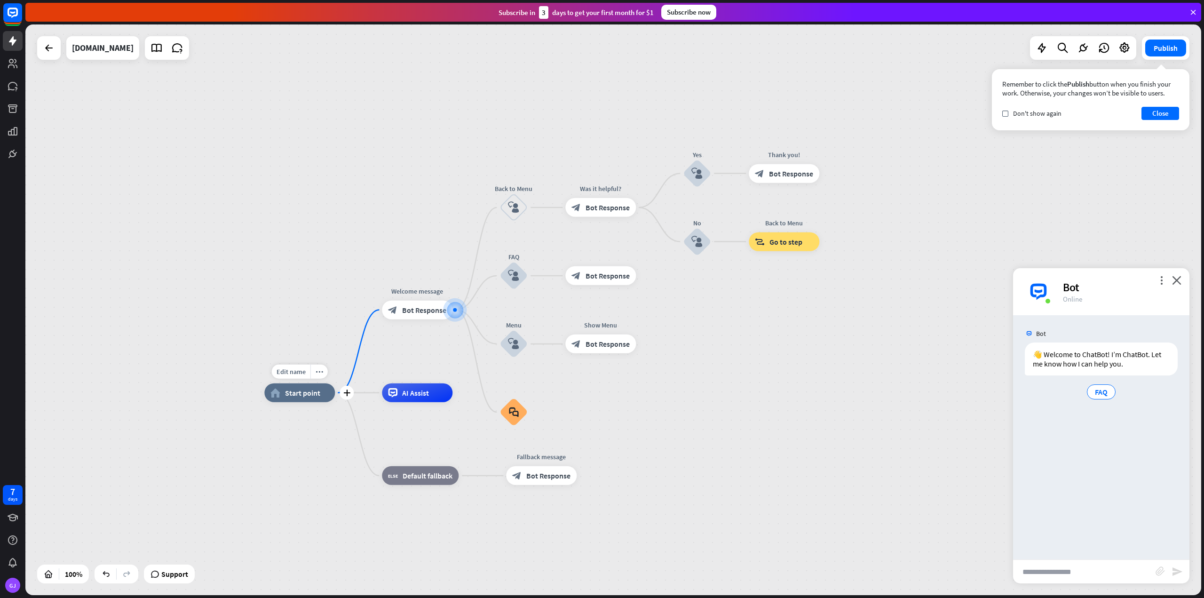
click at [298, 400] on div "home_2 Start point" at bounding box center [299, 392] width 71 height 19
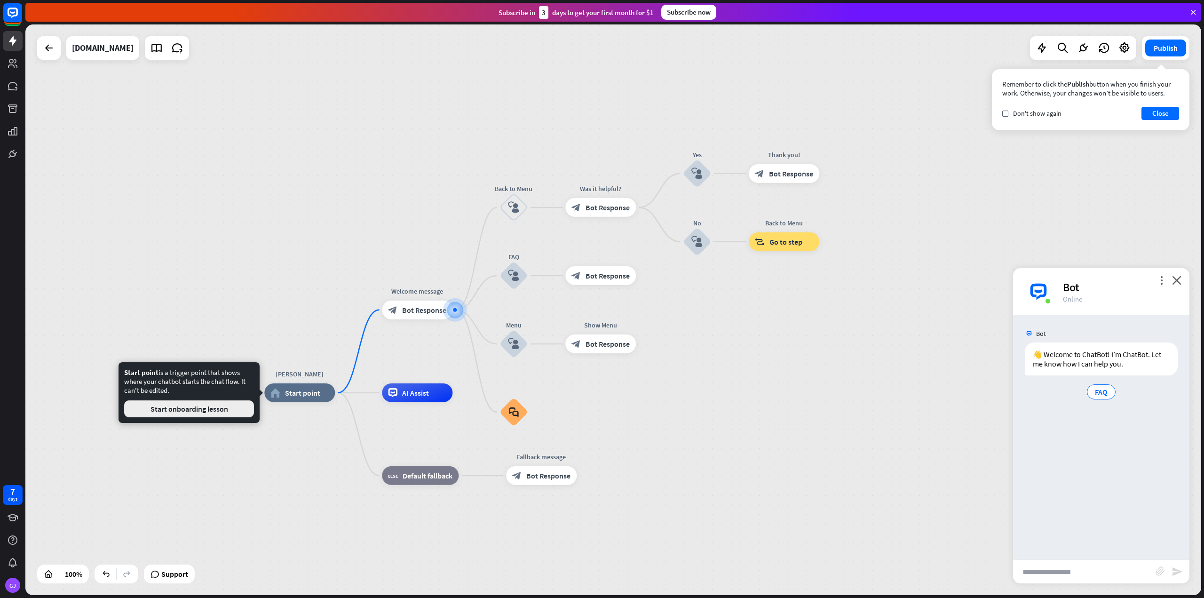
click at [241, 409] on button "Start onboarding lesson" at bounding box center [189, 408] width 130 height 17
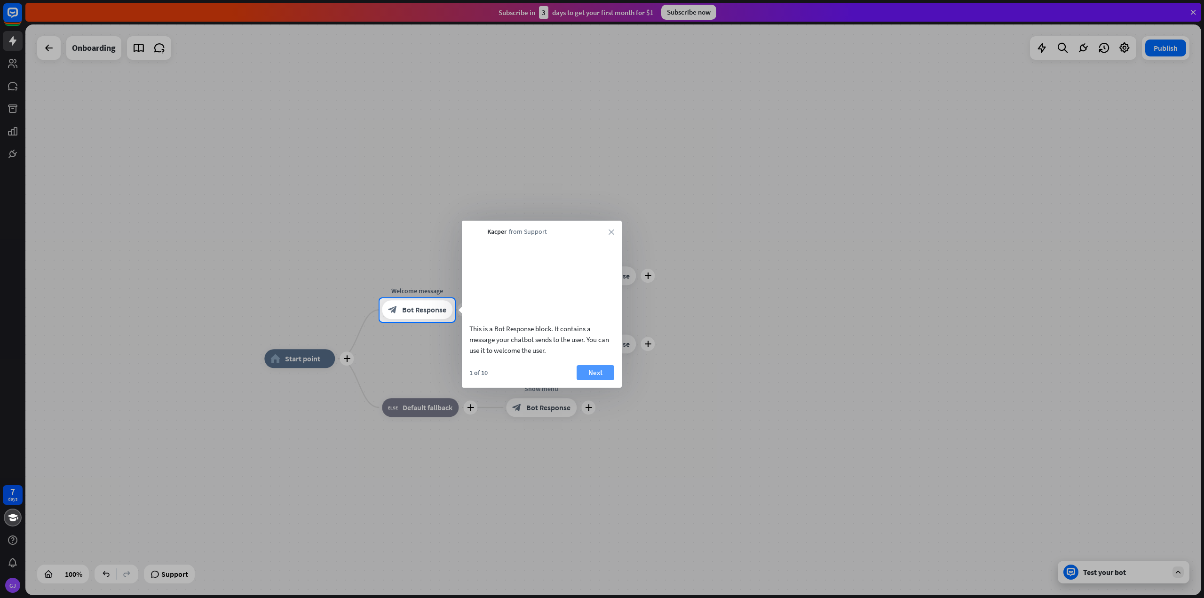
click at [585, 378] on button "Next" at bounding box center [595, 372] width 38 height 15
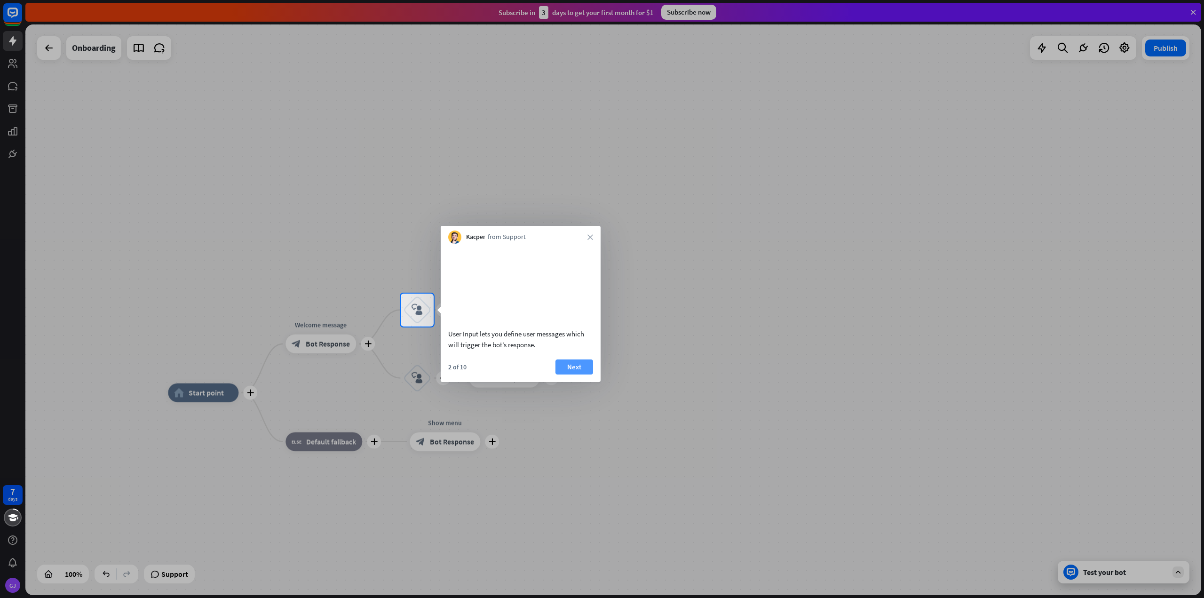
click at [569, 374] on button "Next" at bounding box center [574, 366] width 38 height 15
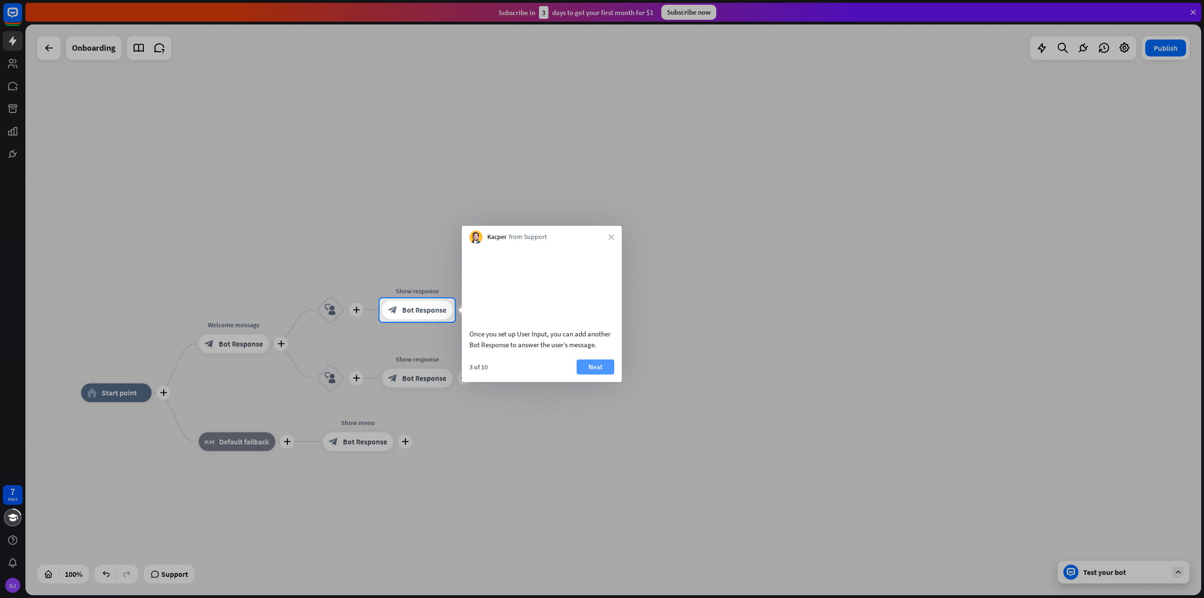
click at [590, 374] on button "Next" at bounding box center [595, 366] width 38 height 15
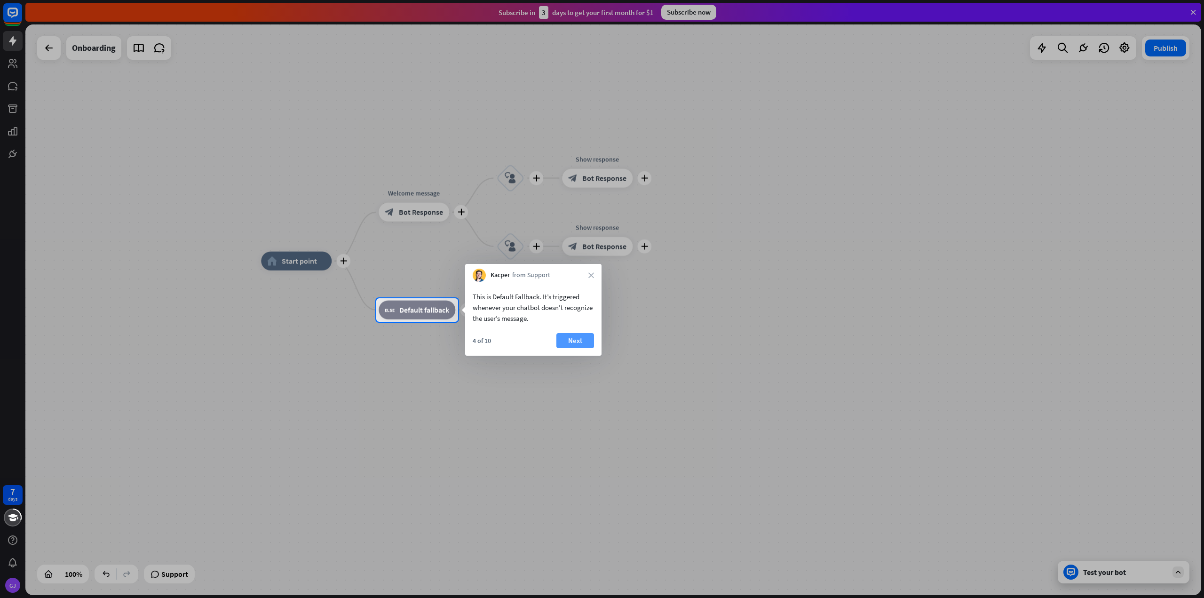
click at [587, 345] on button "Next" at bounding box center [575, 340] width 38 height 15
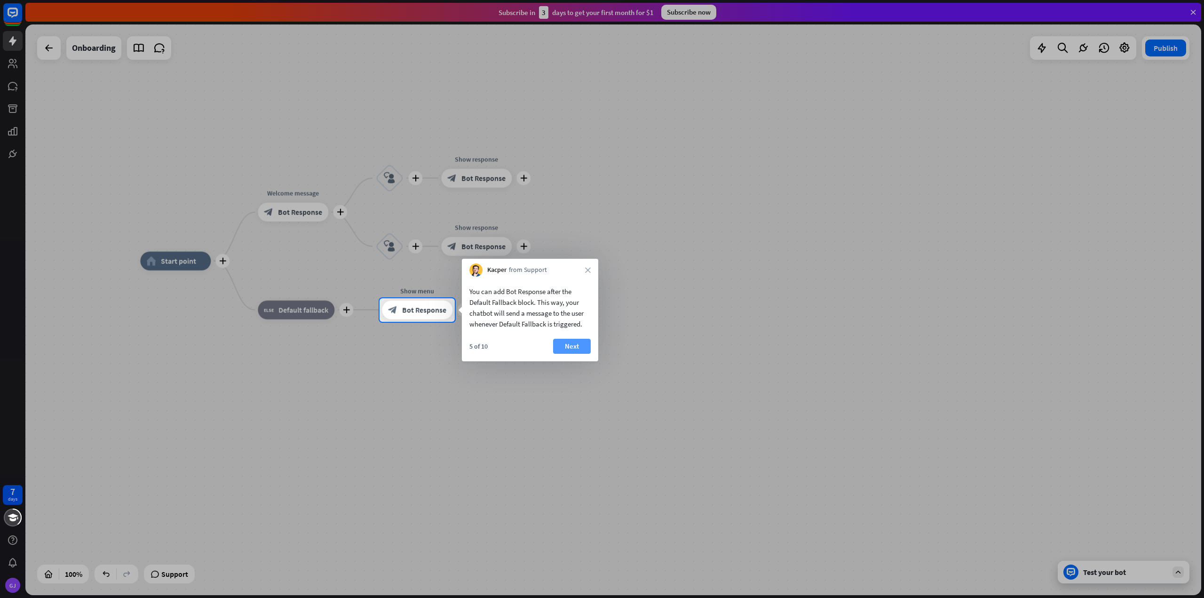
click at [567, 340] on button "Next" at bounding box center [572, 346] width 38 height 15
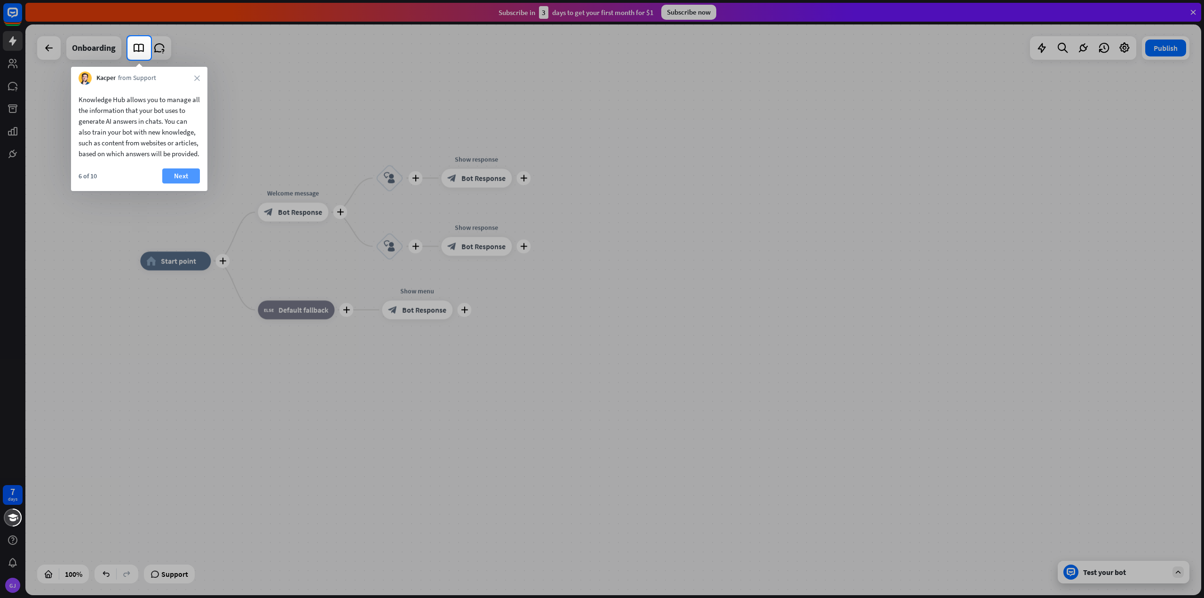
click at [181, 183] on button "Next" at bounding box center [181, 175] width 38 height 15
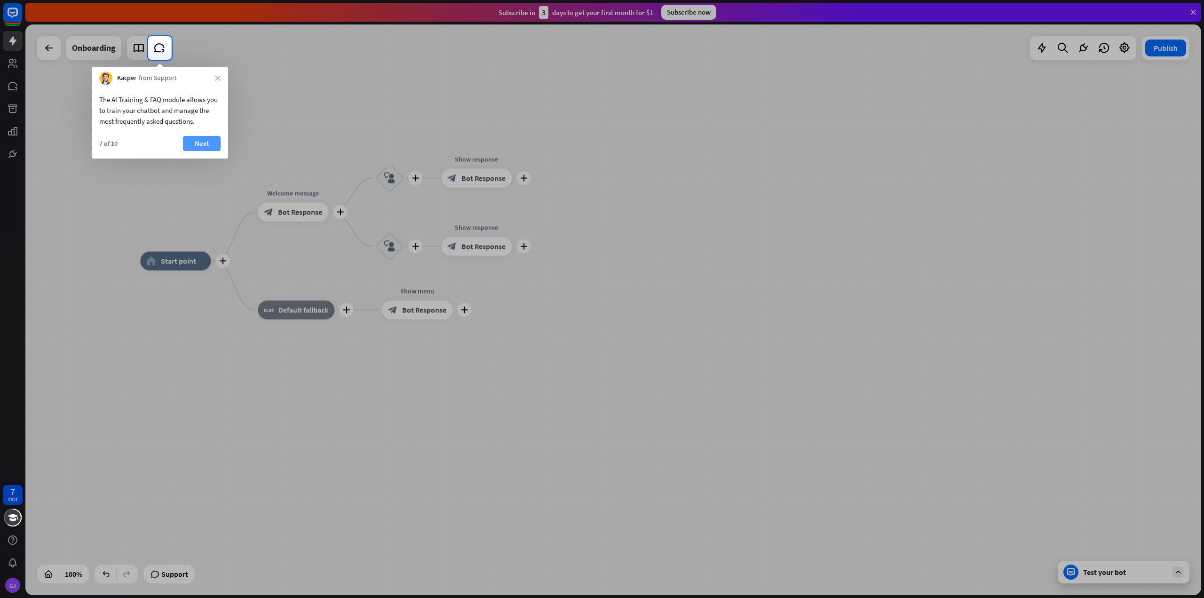
click at [200, 137] on button "Next" at bounding box center [202, 143] width 38 height 15
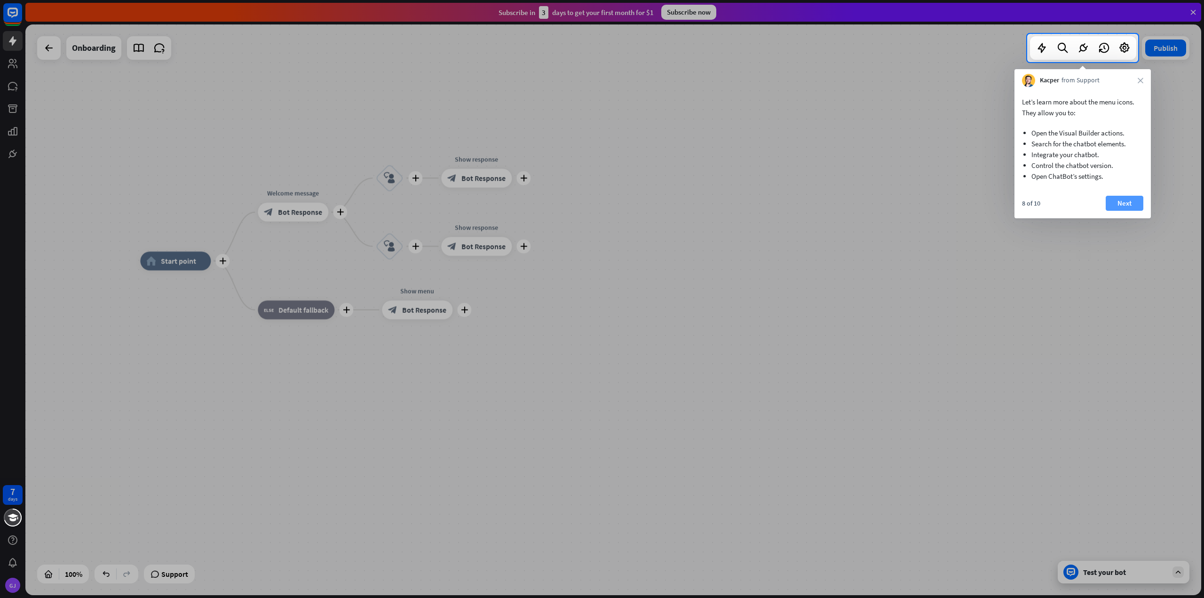
click at [1115, 205] on button "Next" at bounding box center [1124, 203] width 38 height 15
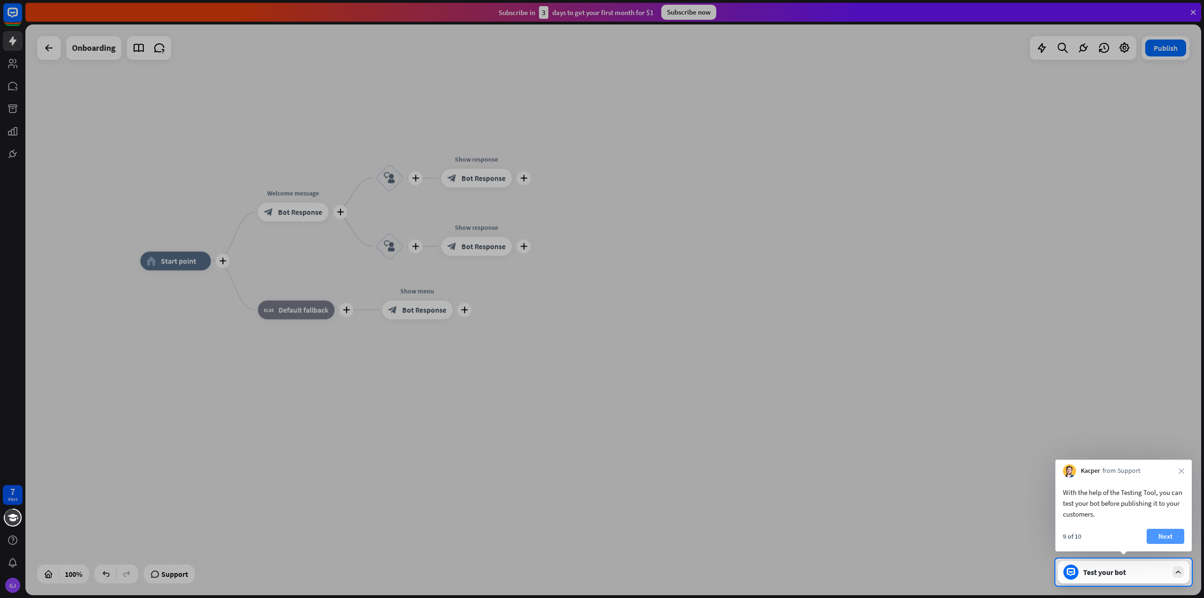
click at [1170, 536] on button "Next" at bounding box center [1165, 536] width 38 height 15
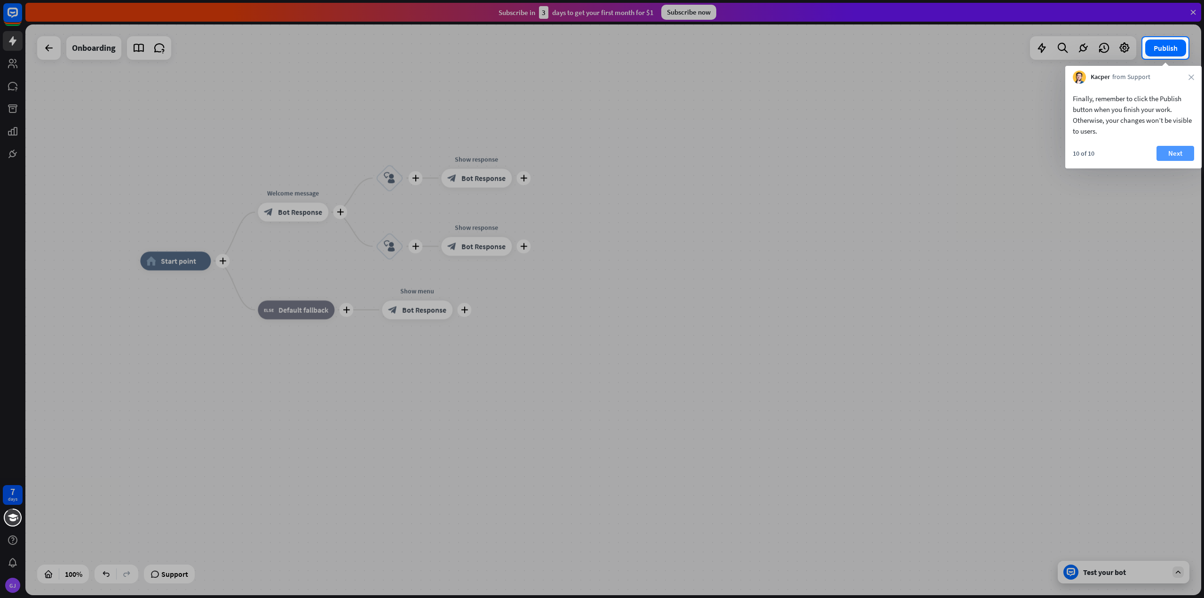
click at [1172, 151] on button "Next" at bounding box center [1175, 153] width 38 height 15
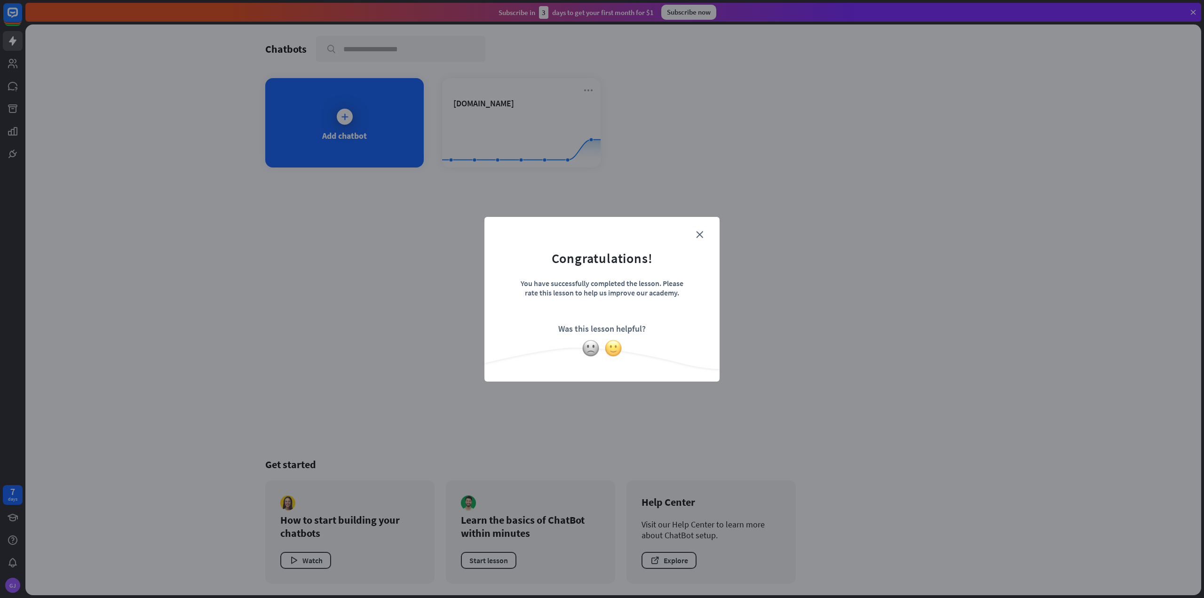
click at [611, 344] on img at bounding box center [613, 348] width 18 height 18
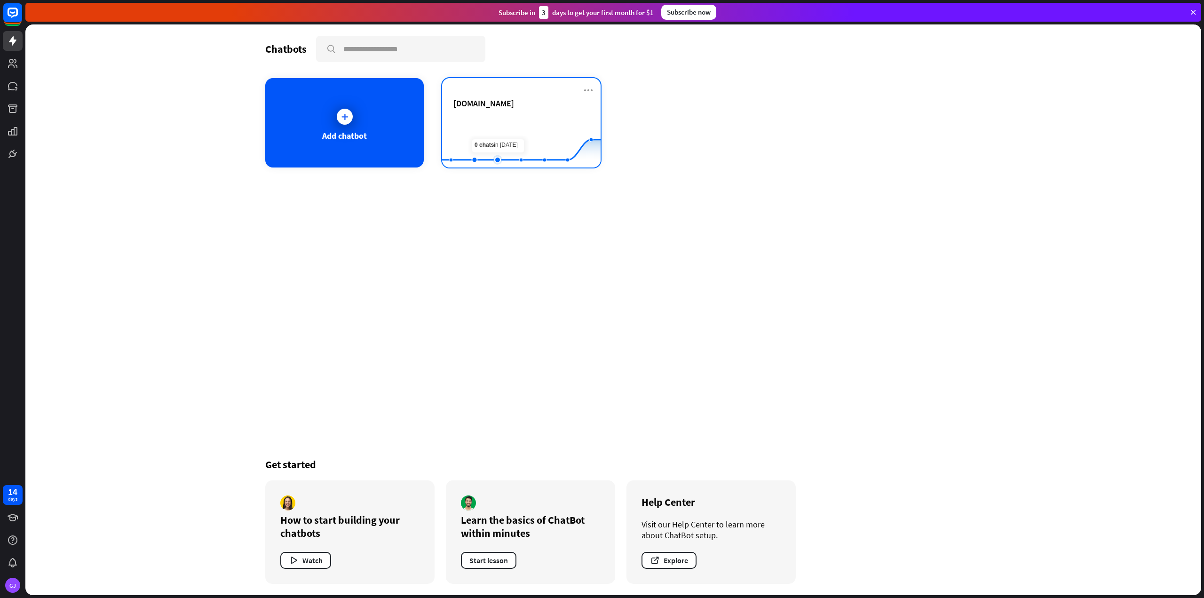
click at [500, 125] on rect at bounding box center [521, 144] width 158 height 59
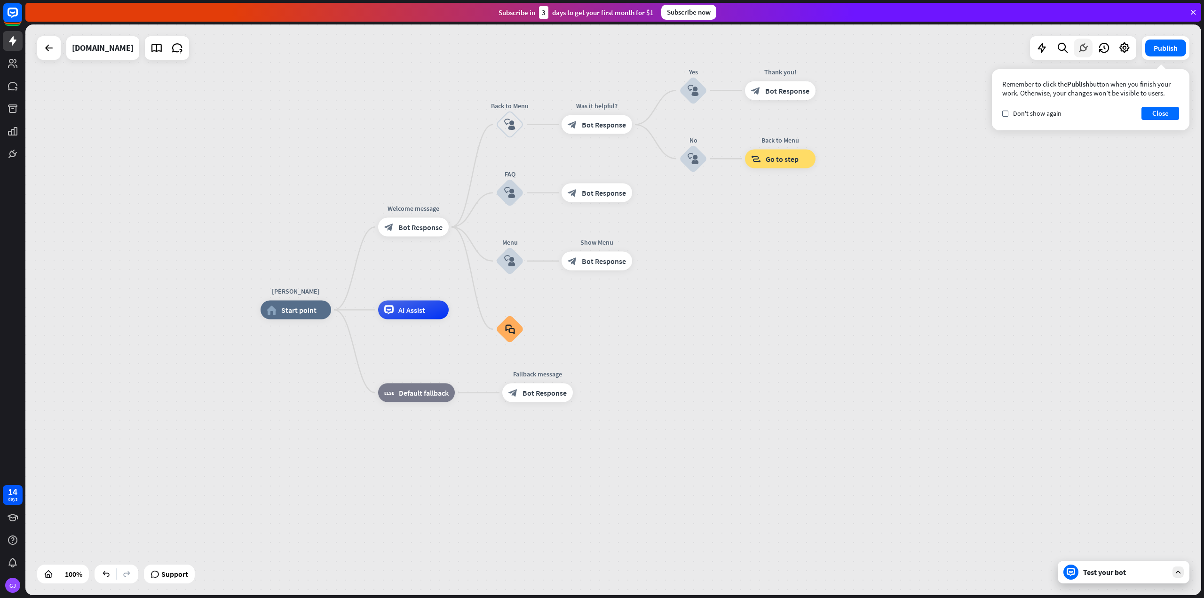
click at [1080, 47] on icon at bounding box center [1083, 48] width 12 height 12
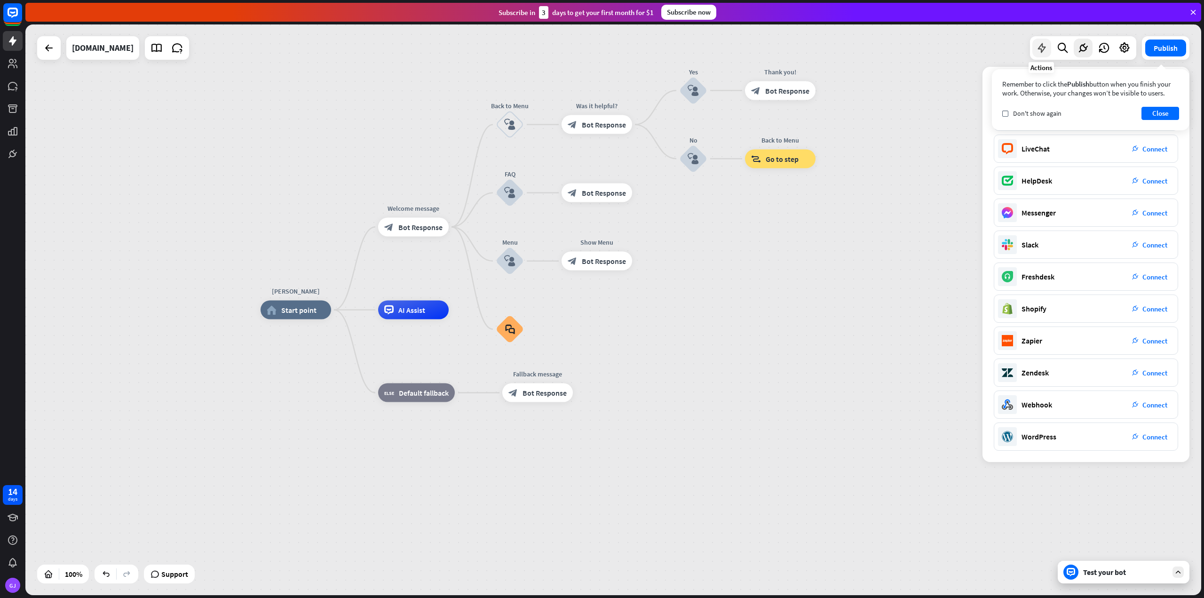
click at [1040, 47] on icon at bounding box center [1041, 48] width 12 height 12
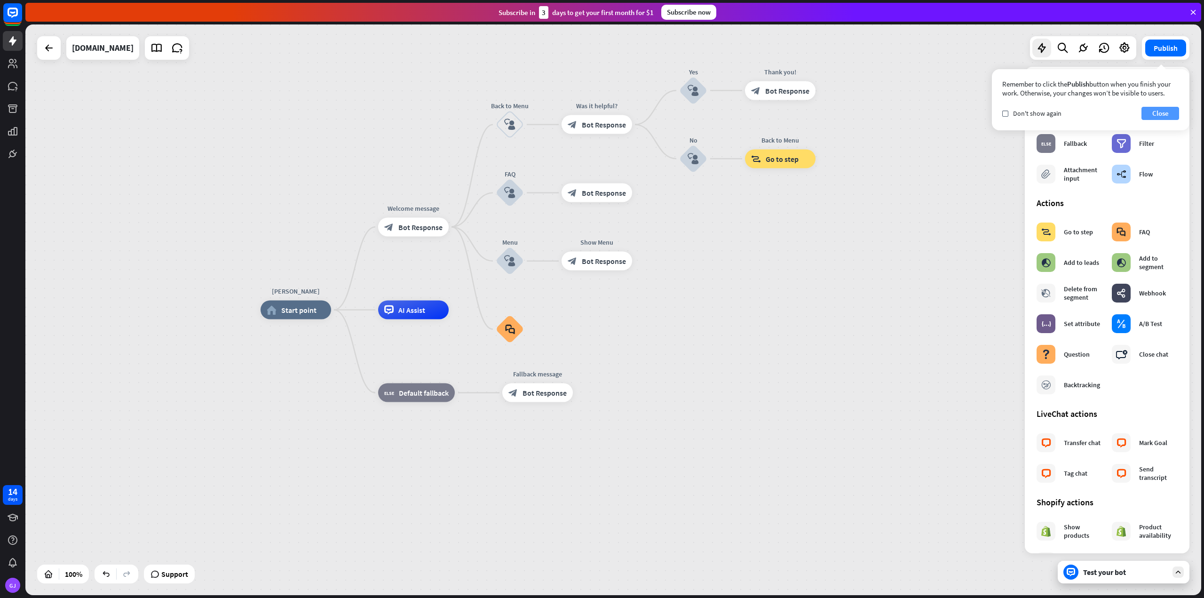
click at [1153, 111] on button "Close" at bounding box center [1160, 113] width 38 height 13
click at [1077, 181] on div "Attachment input" at bounding box center [1083, 174] width 39 height 17
click at [1161, 108] on button "Close" at bounding box center [1160, 113] width 38 height 13
click at [1083, 119] on div "block_user_input User Input" at bounding box center [1064, 112] width 57 height 19
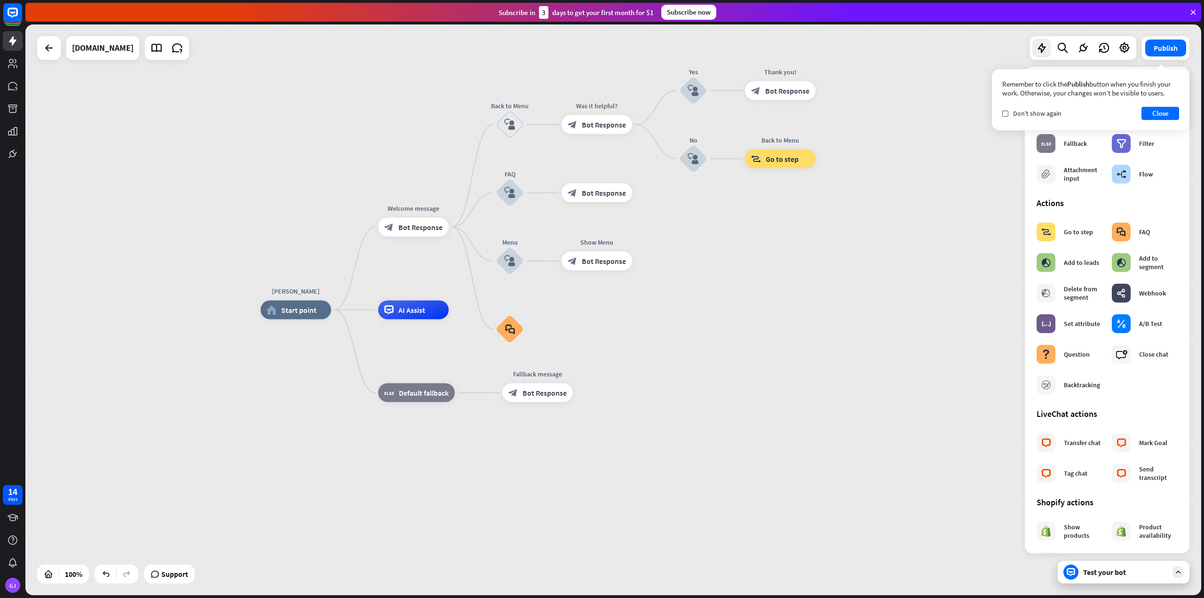
click at [945, 228] on div "[PERSON_NAME] home_2 Start point Welcome message block_bot_response Bot Respons…" at bounding box center [613, 309] width 1176 height 570
click at [1149, 110] on button "Close" at bounding box center [1160, 113] width 38 height 13
click at [1169, 87] on icon "close" at bounding box center [1173, 85] width 8 height 8
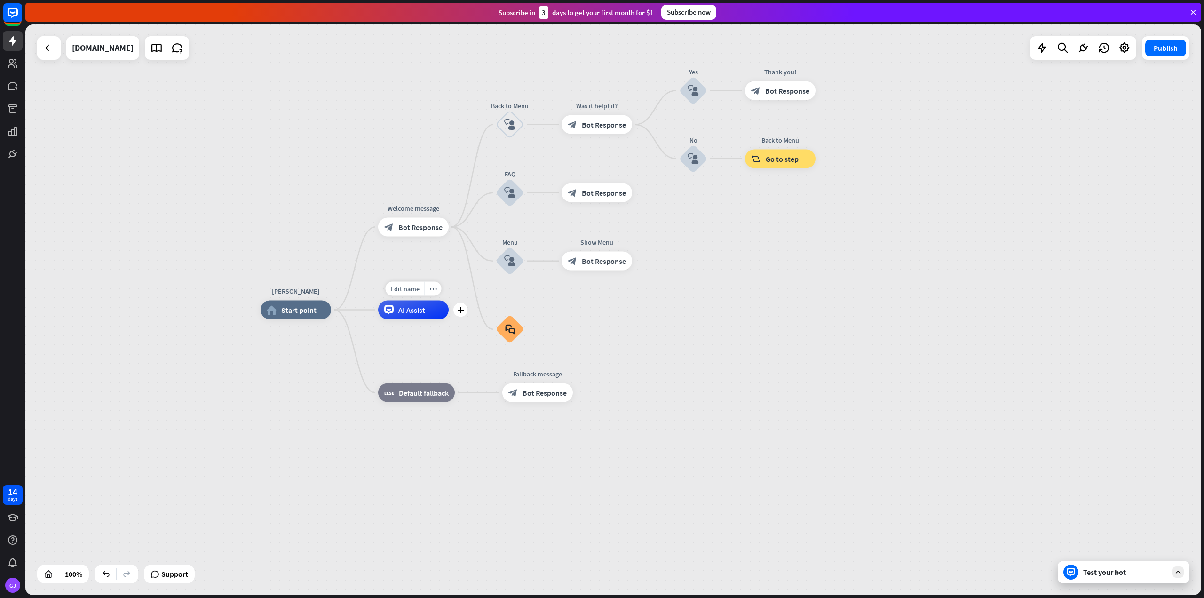
click at [410, 318] on div "AI Assist" at bounding box center [413, 309] width 71 height 19
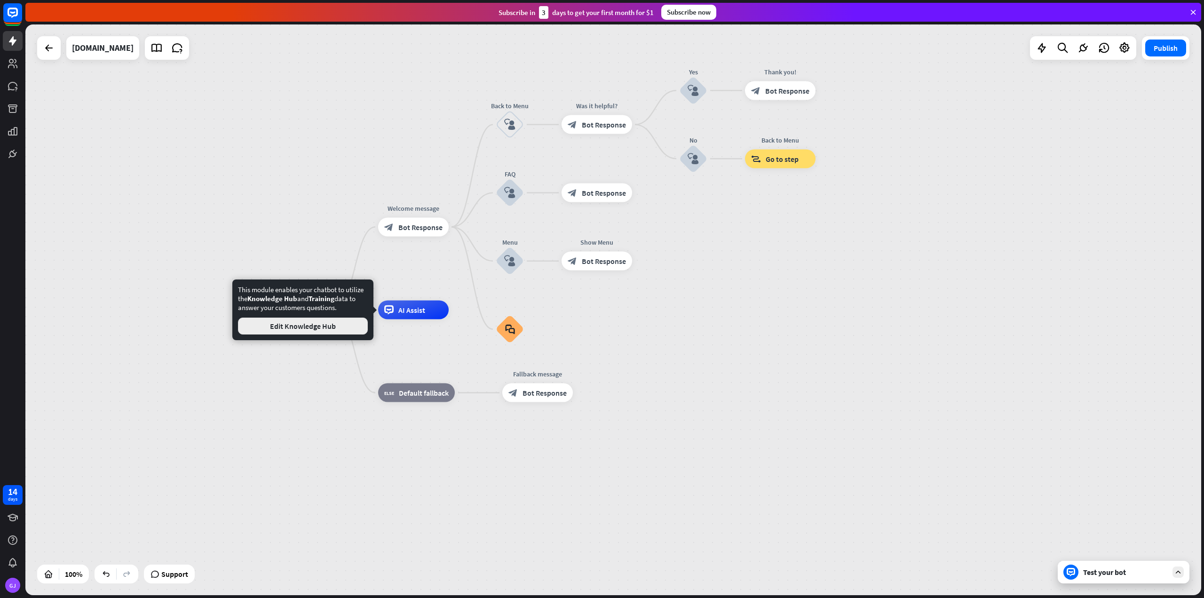
click at [347, 324] on button "Edit Knowledge Hub" at bounding box center [303, 325] width 130 height 17
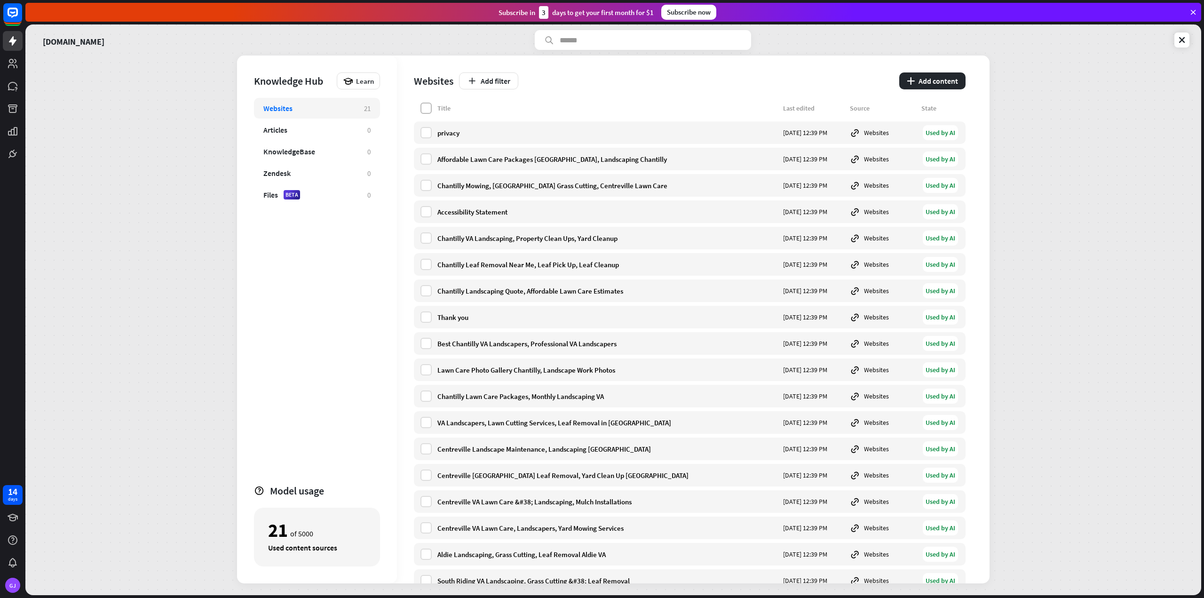
click at [426, 110] on label at bounding box center [425, 108] width 11 height 11
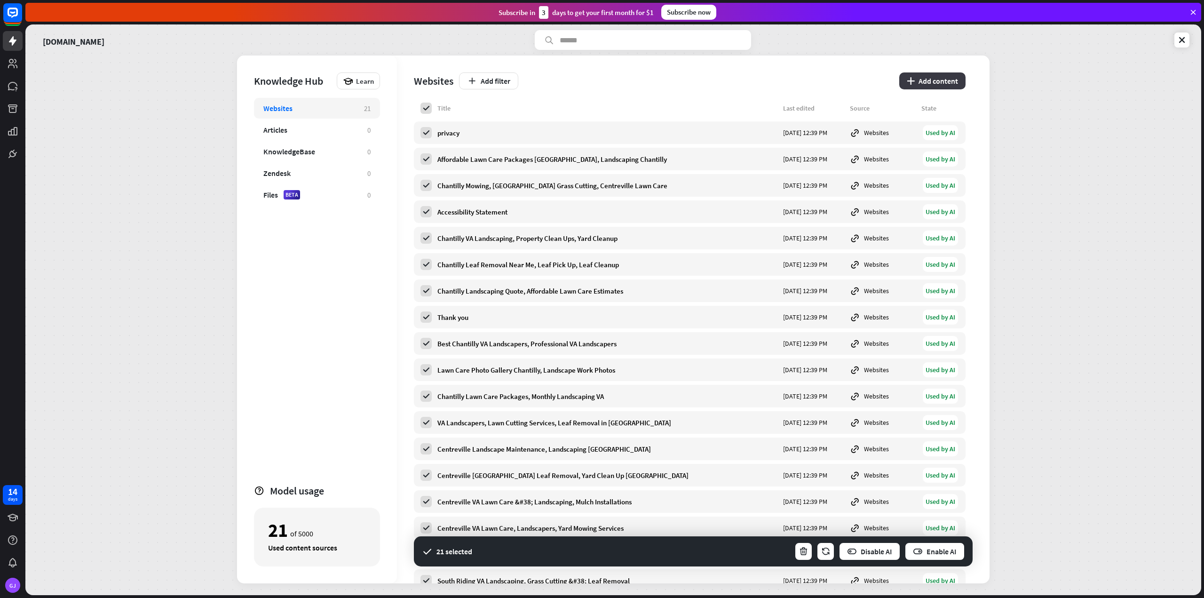
click at [929, 80] on button "plus Add content" at bounding box center [932, 80] width 66 height 17
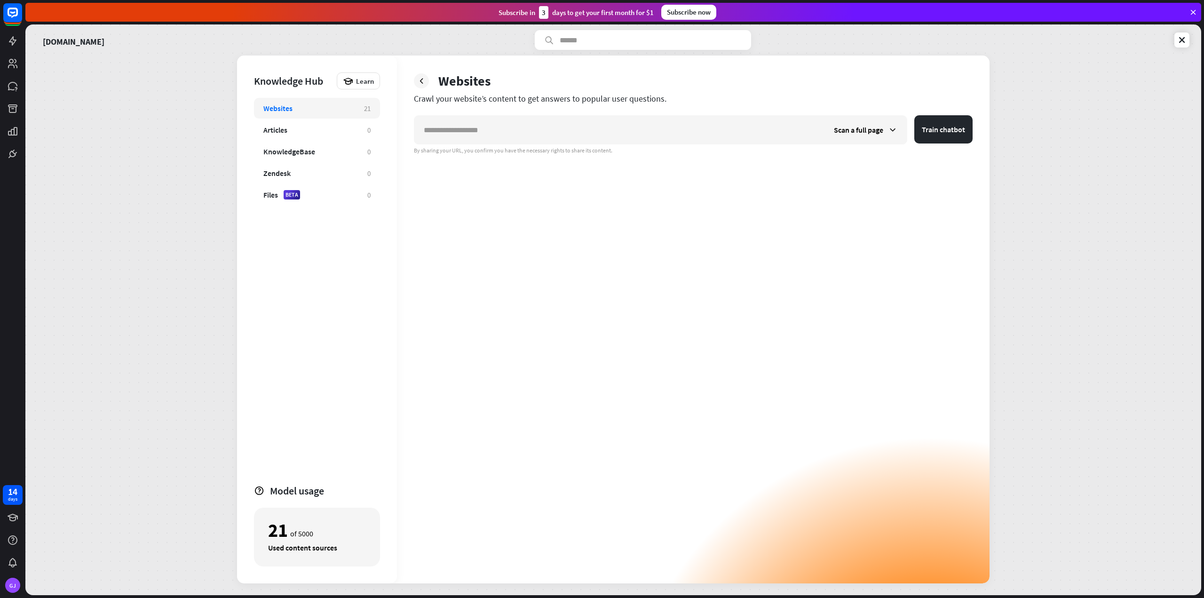
click at [304, 105] on div "Websites" at bounding box center [308, 107] width 91 height 9
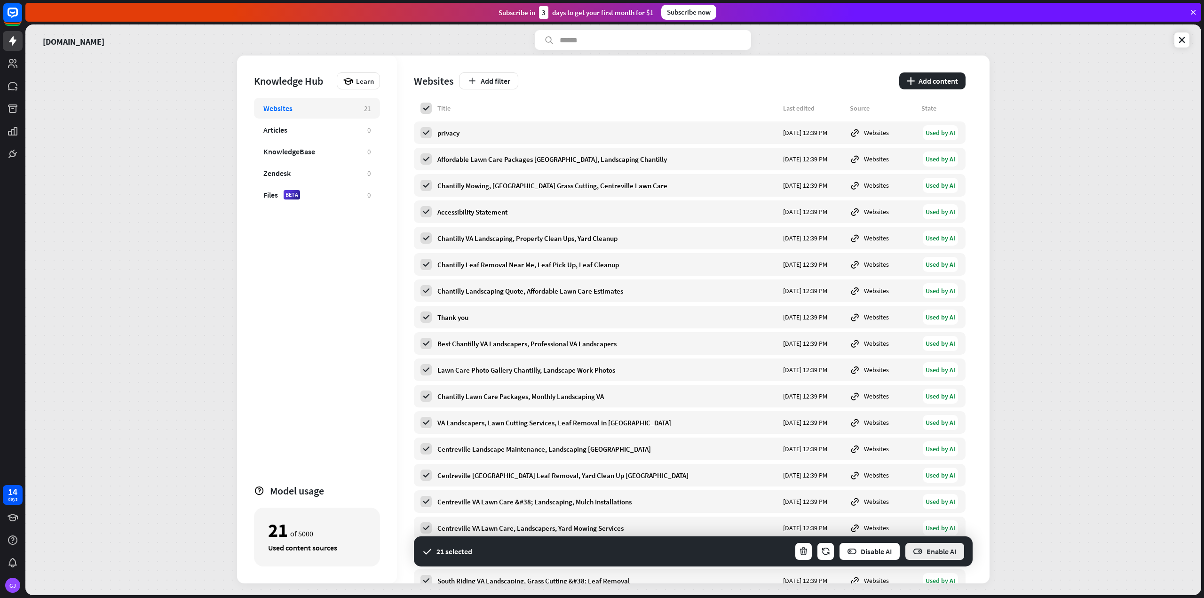
click at [927, 550] on button "Enable AI" at bounding box center [934, 551] width 61 height 19
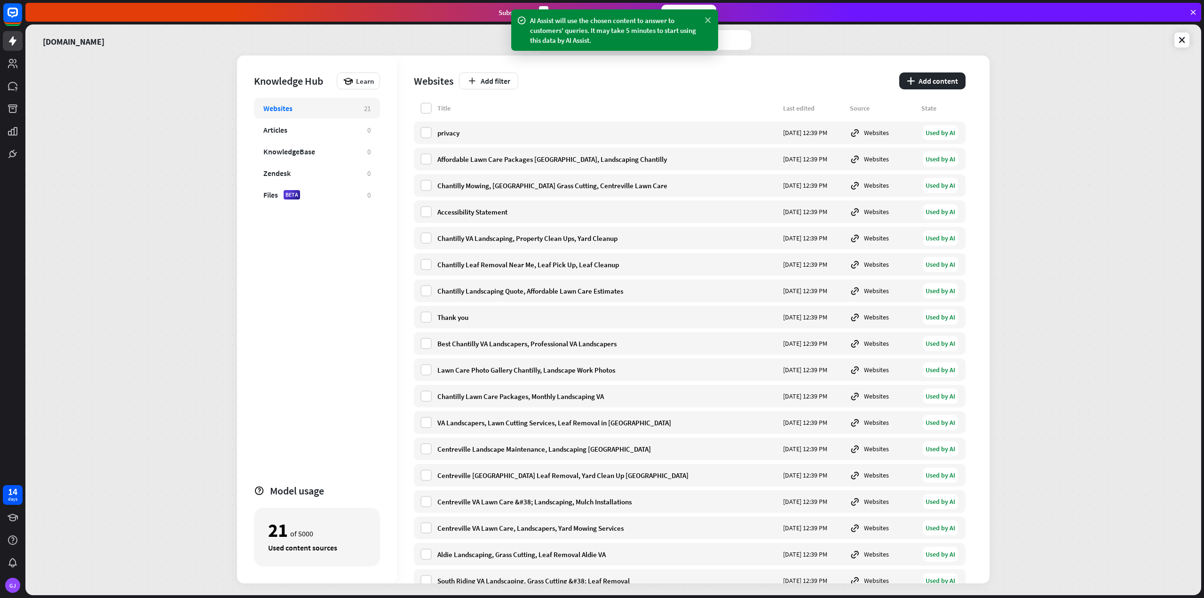
click at [706, 19] on icon at bounding box center [707, 21] width 9 height 10
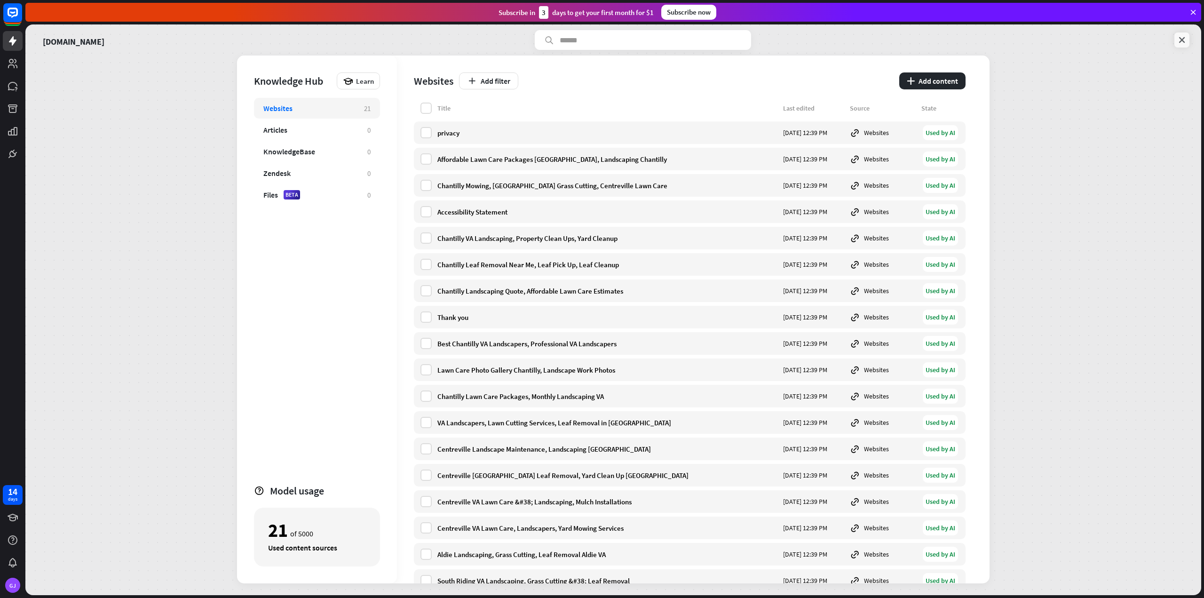
click at [1182, 42] on icon at bounding box center [1181, 39] width 9 height 9
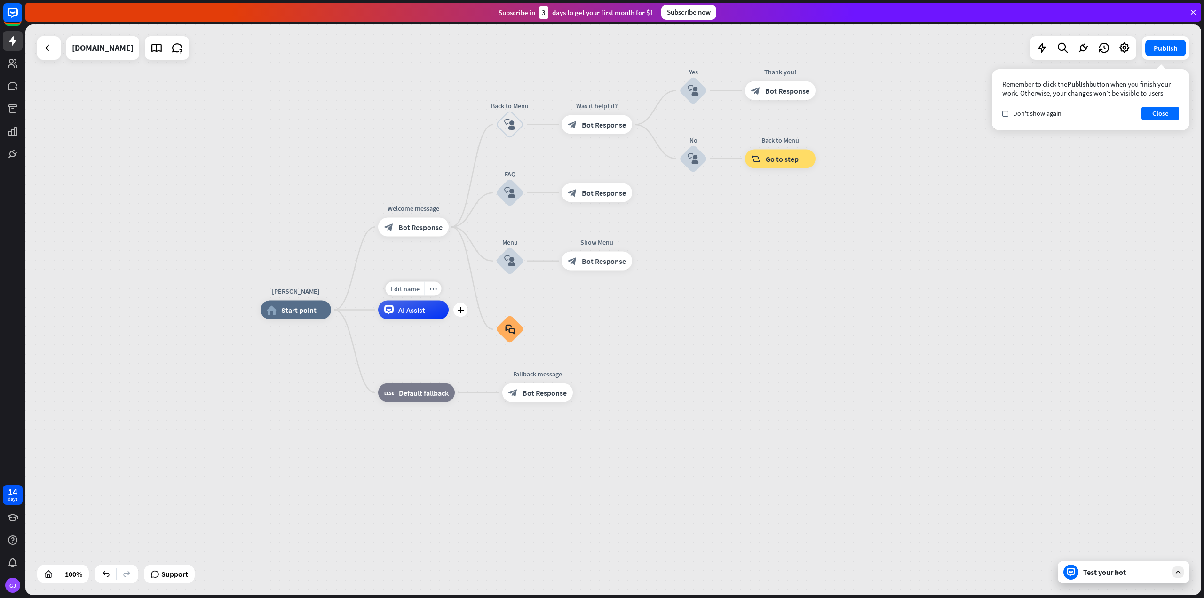
click at [408, 316] on div "AI Assist" at bounding box center [413, 309] width 71 height 19
click at [400, 229] on span "Bot Response" at bounding box center [420, 226] width 44 height 9
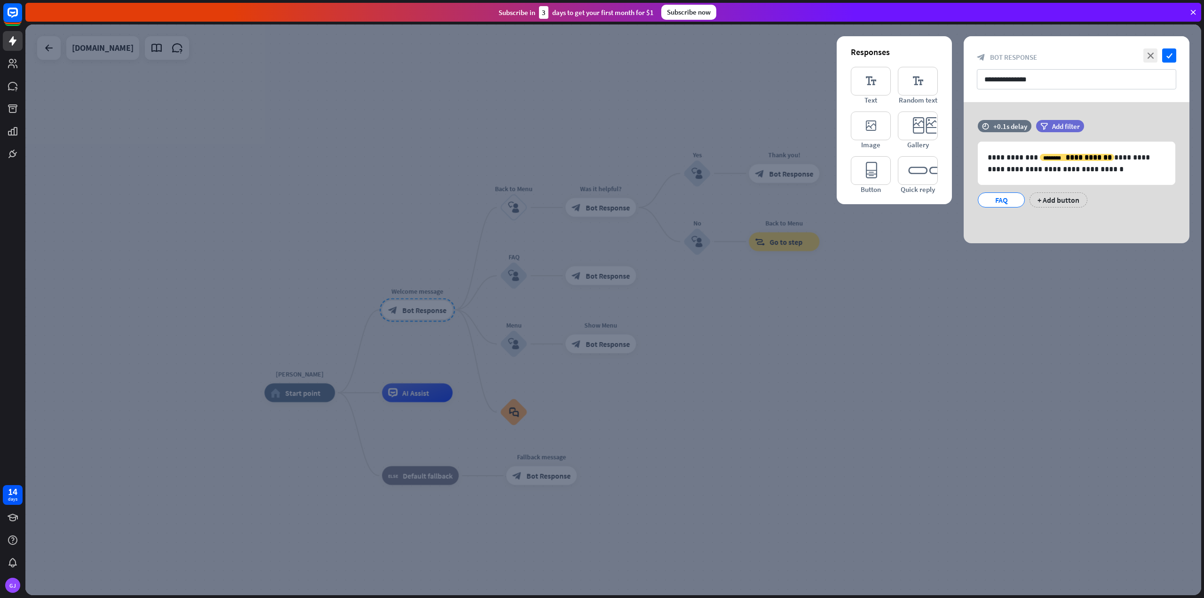
click at [1195, 9] on icon at bounding box center [1193, 12] width 8 height 8
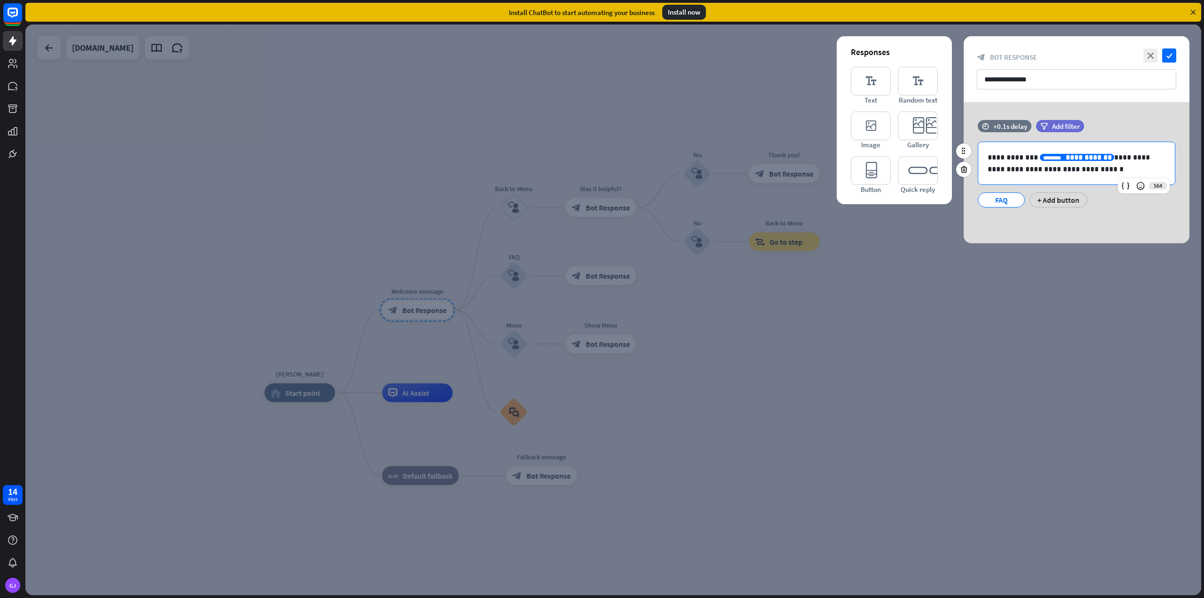
click at [1072, 157] on span "**********" at bounding box center [1089, 157] width 46 height 7
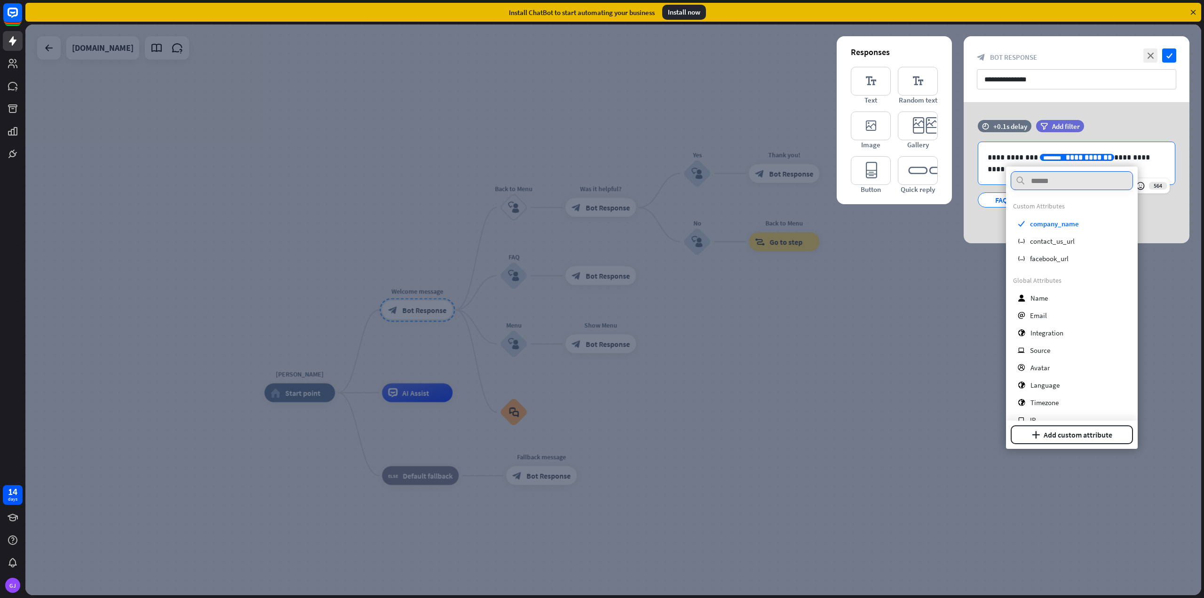
click at [1069, 182] on input "text" at bounding box center [1072, 180] width 122 height 19
click at [1040, 294] on span "Name" at bounding box center [1038, 297] width 17 height 9
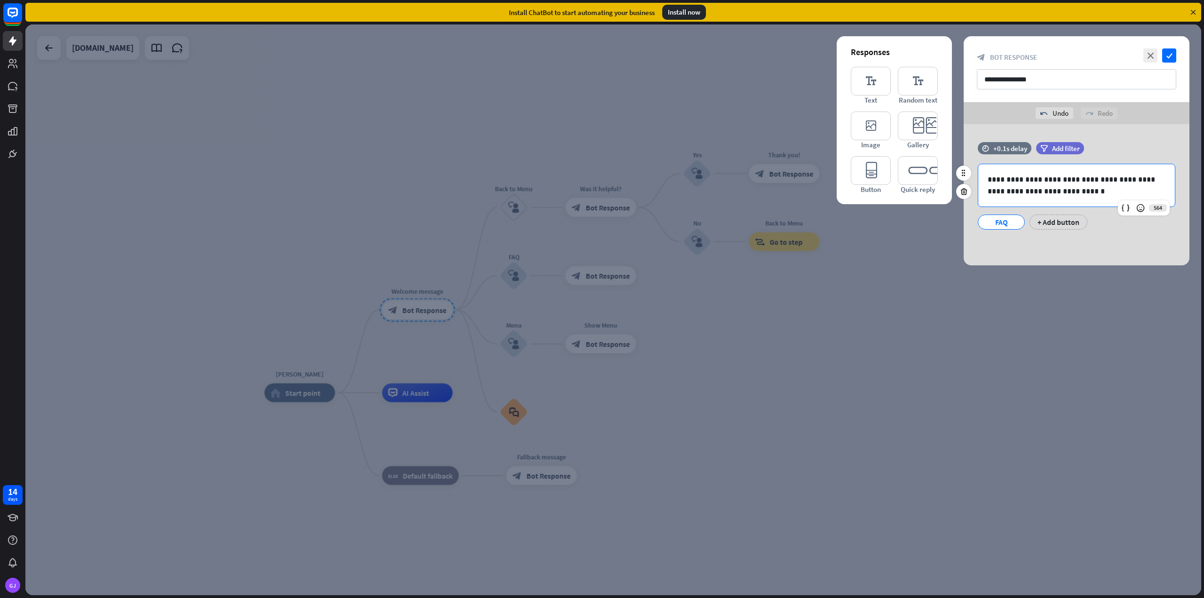
click at [1098, 287] on div at bounding box center [613, 309] width 1176 height 570
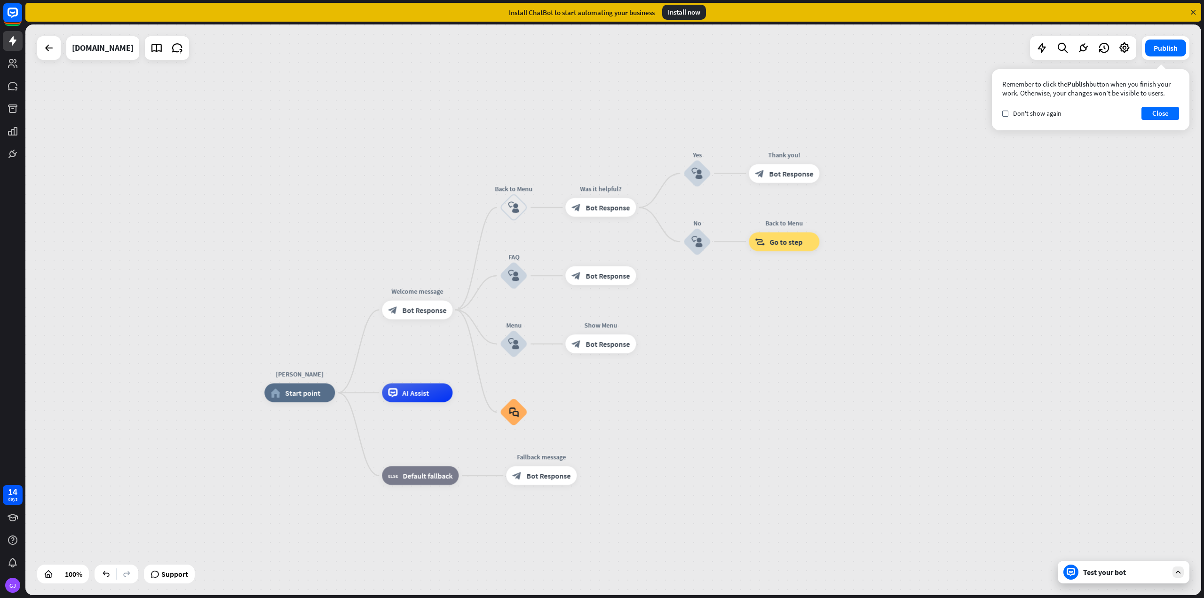
click at [1100, 576] on div "Test your bot" at bounding box center [1124, 572] width 132 height 23
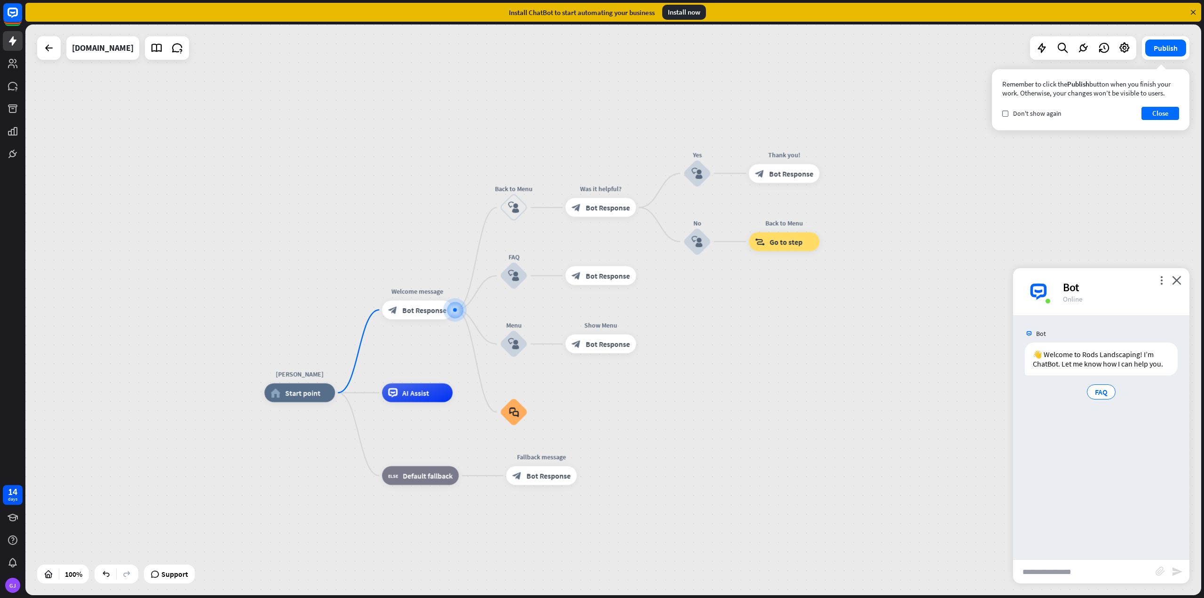
click at [1092, 573] on input "text" at bounding box center [1084, 572] width 142 height 24
type input "*"
type input "**********"
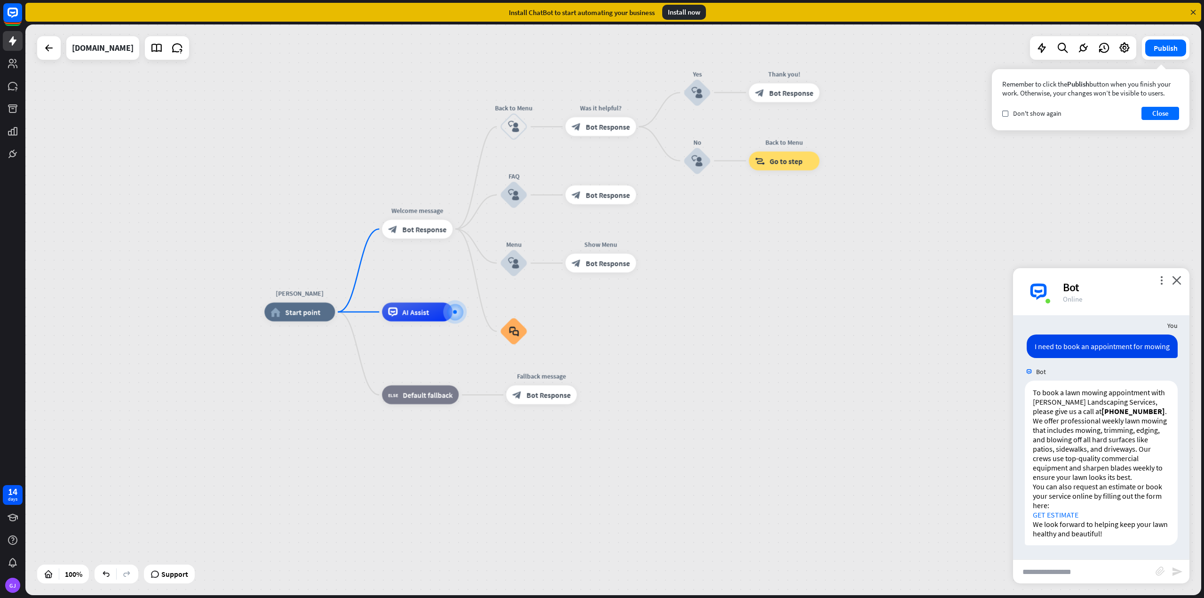
scroll to position [82, 0]
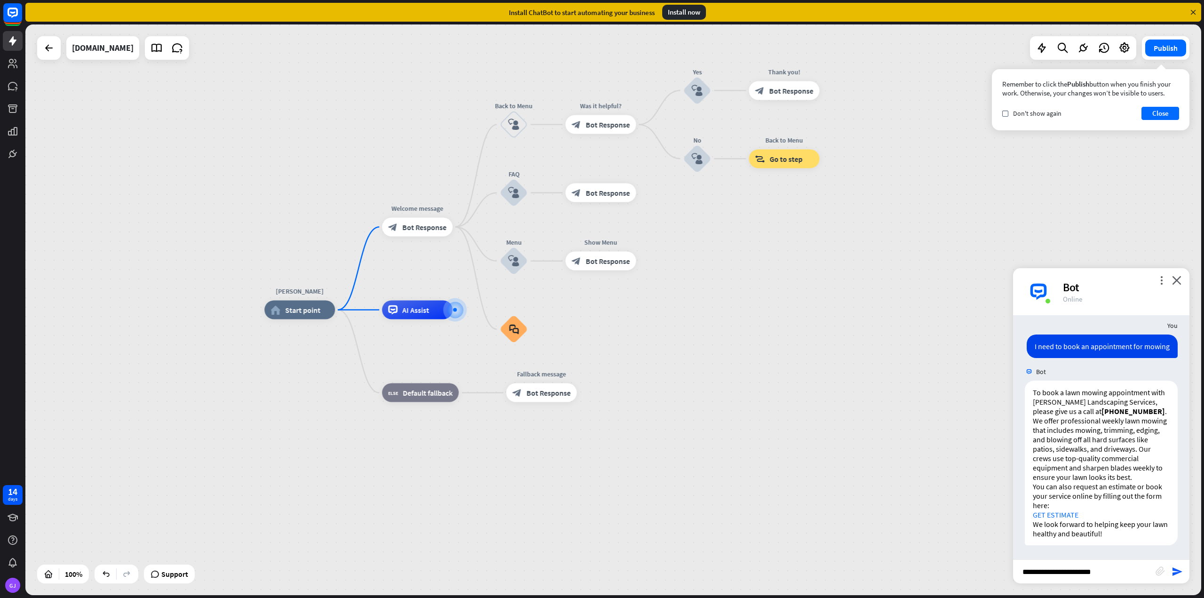
type input "**********"
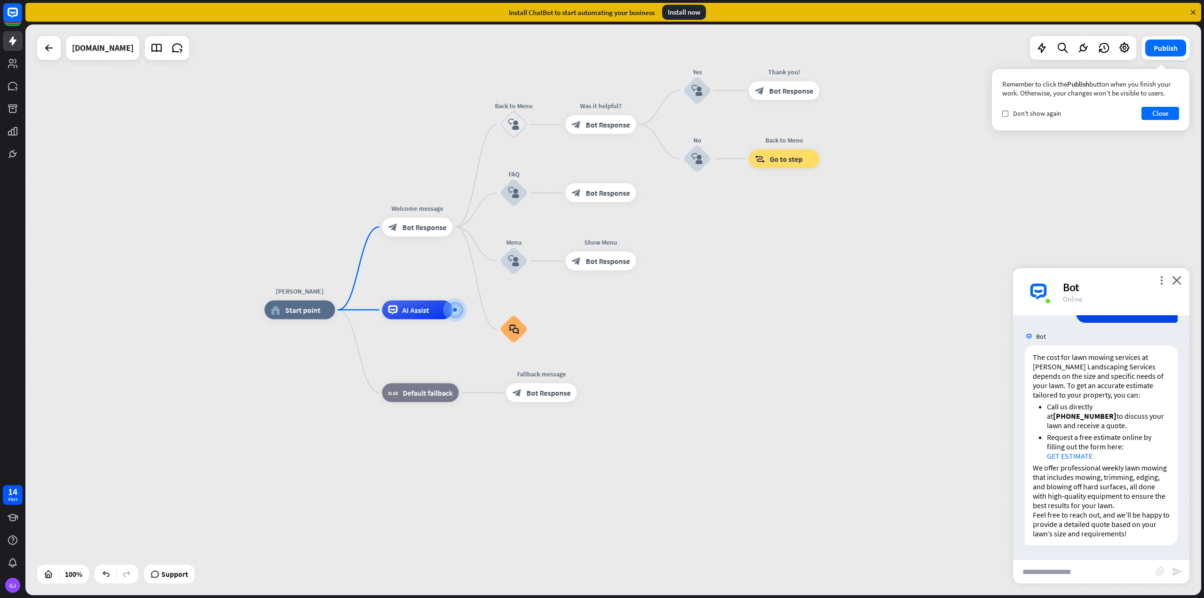
scroll to position [351, 0]
type input "**********"
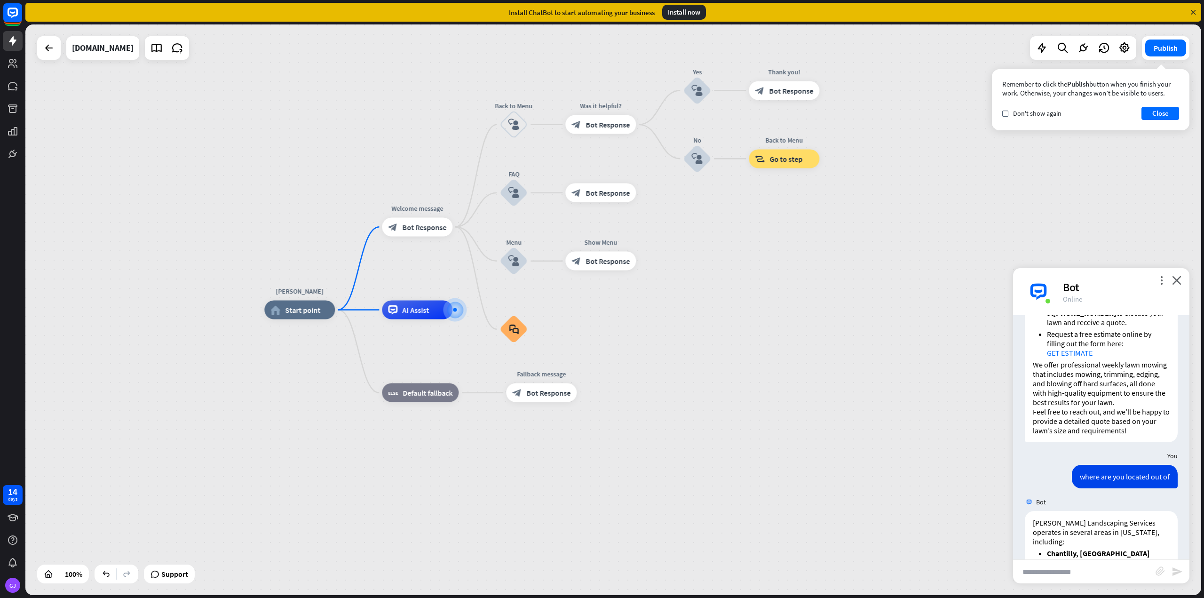
scroll to position [549, 0]
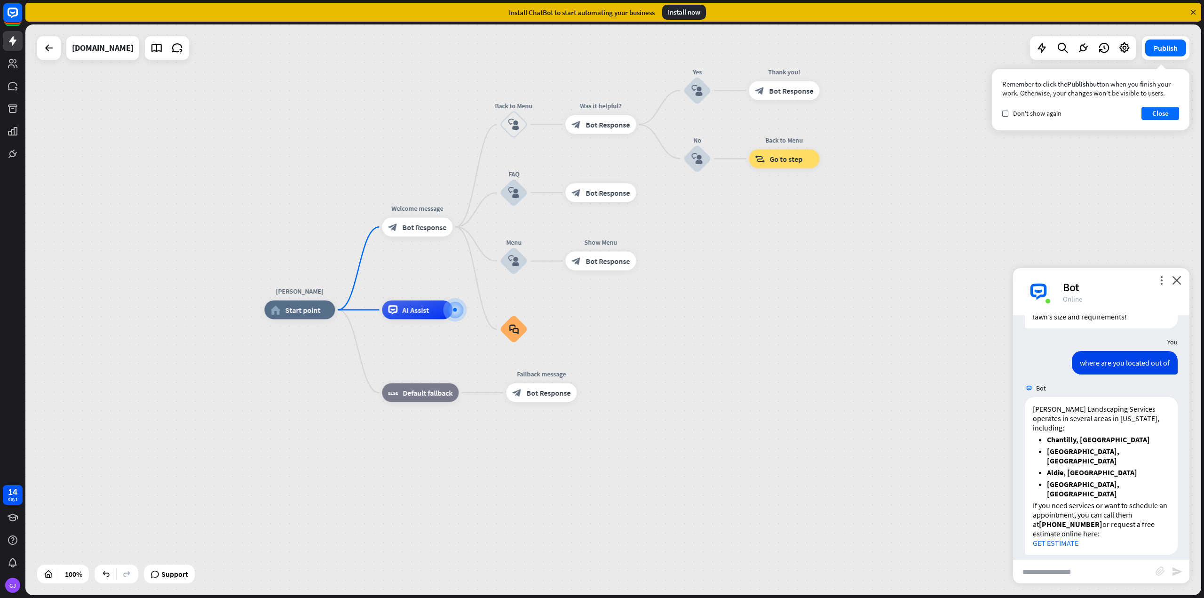
click at [751, 402] on div "[PERSON_NAME] home_2 Start point Welcome message block_bot_response Bot Respons…" at bounding box center [852, 595] width 1176 height 570
click at [1183, 275] on div "more_vert close Bot Online" at bounding box center [1101, 291] width 176 height 47
click at [1180, 276] on icon "close" at bounding box center [1176, 280] width 9 height 9
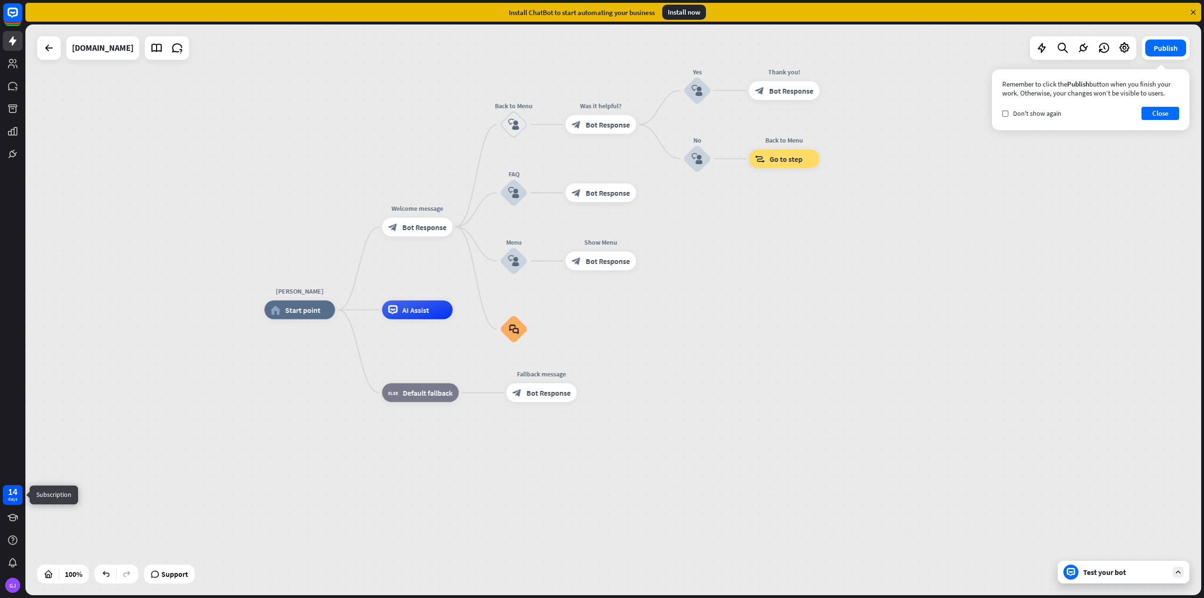
click at [19, 493] on div "14 days" at bounding box center [13, 495] width 20 height 20
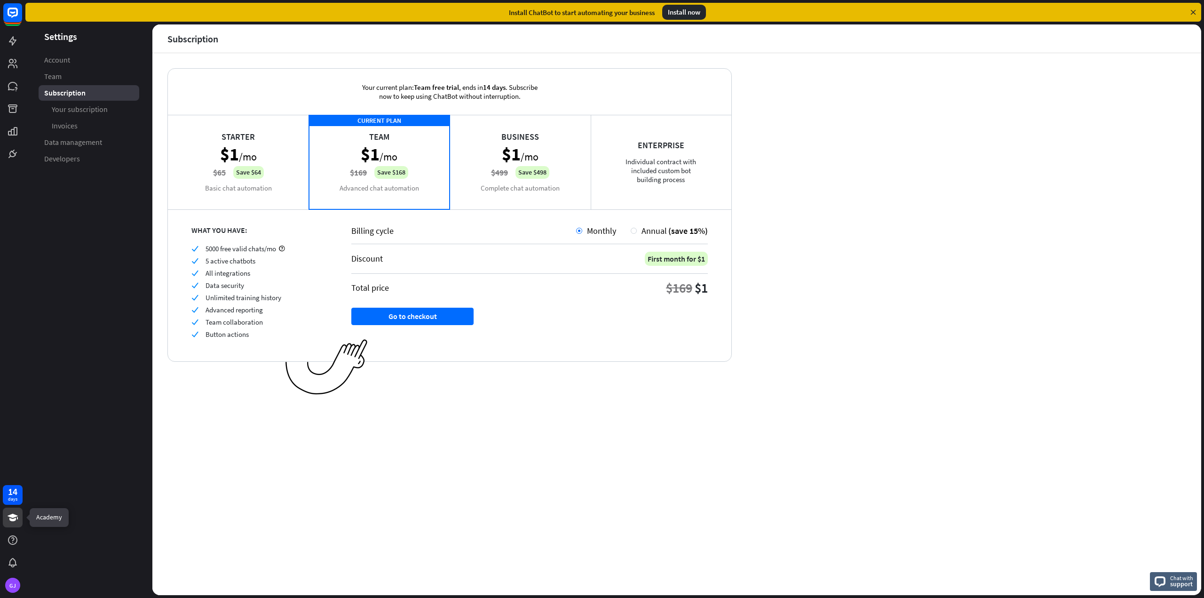
click at [14, 517] on icon at bounding box center [13, 517] width 10 height 8
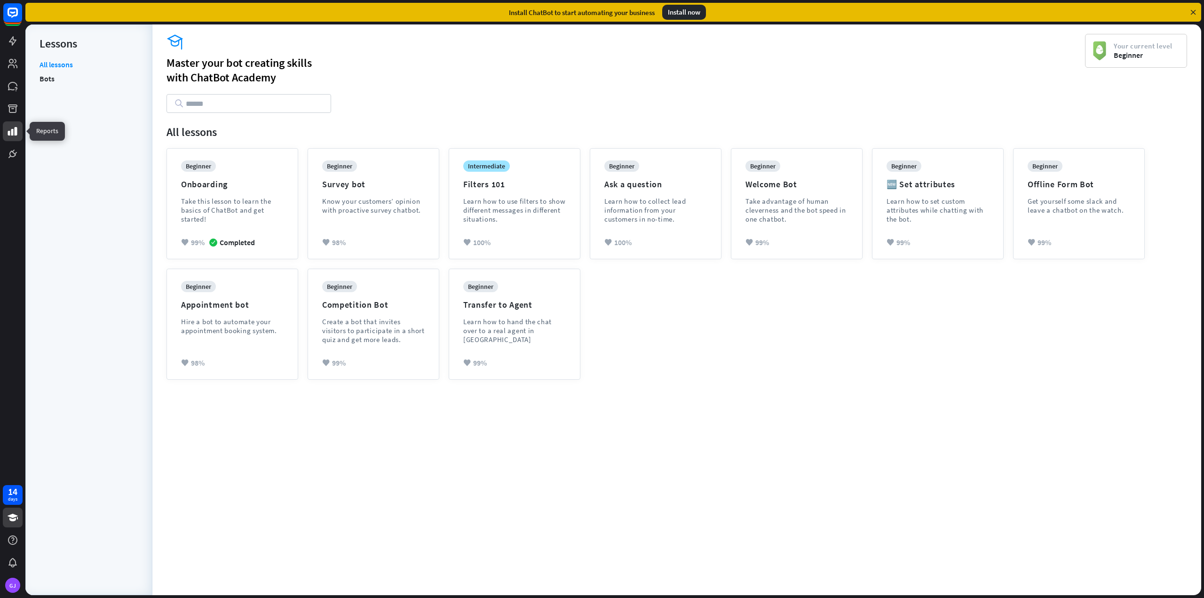
click at [9, 132] on icon at bounding box center [12, 131] width 9 height 8
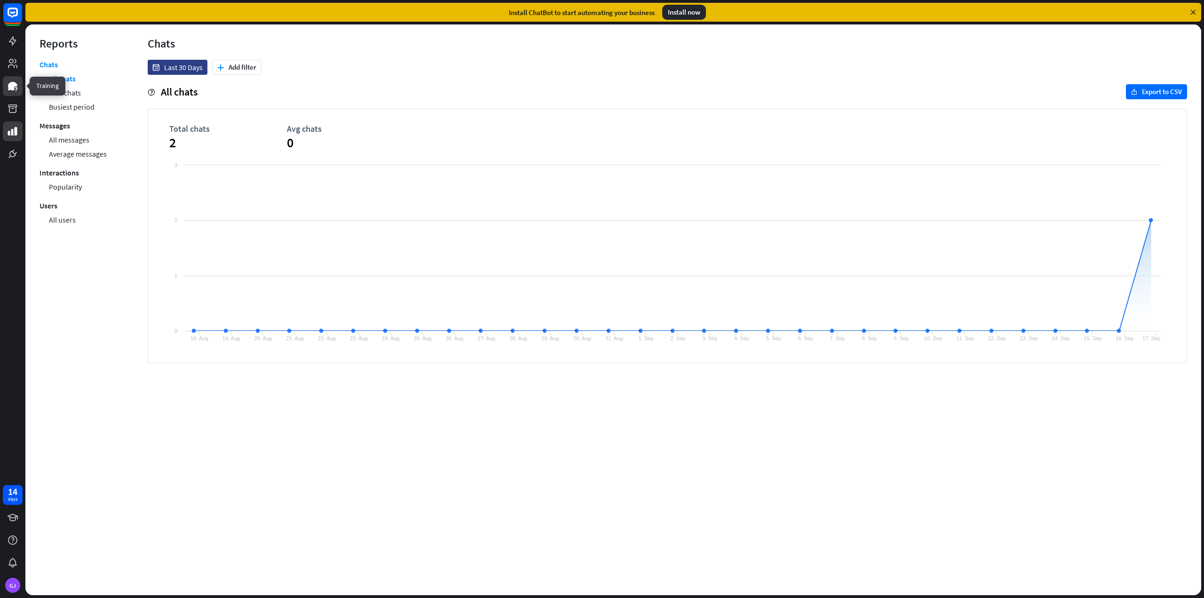
click at [16, 85] on icon at bounding box center [12, 86] width 9 height 8
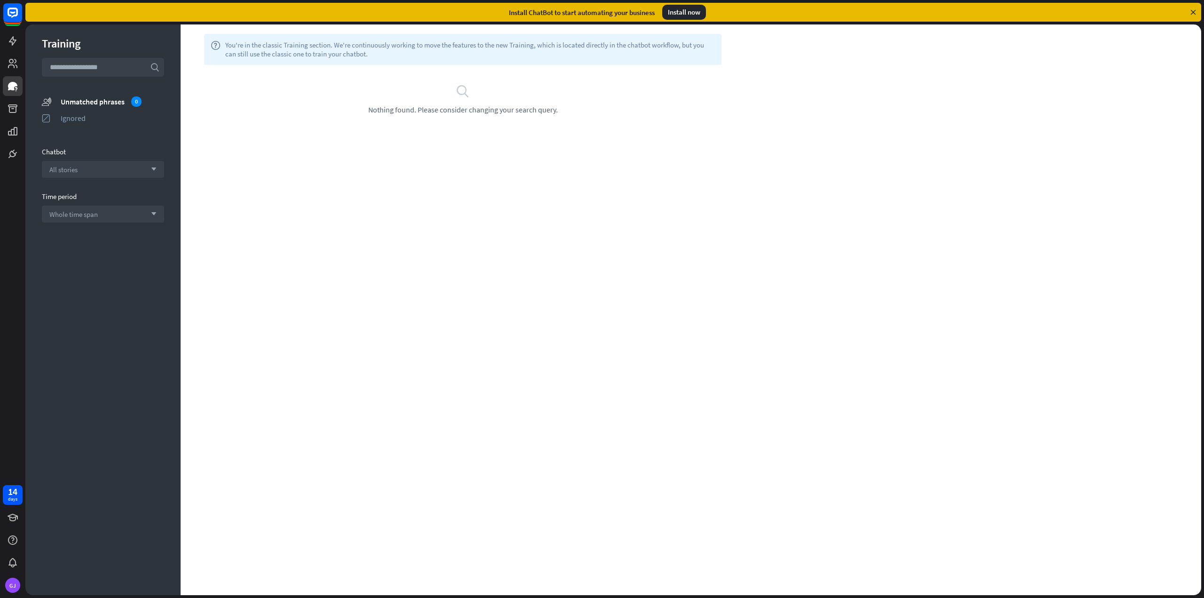
click at [113, 152] on div "Training search unmatched_phrases Unmatched phrases 0 ignored Ignored Chatbot A…" at bounding box center [102, 309] width 155 height 570
click at [113, 152] on div "Chatbot" at bounding box center [103, 151] width 122 height 9
click at [118, 166] on div "All stories arrow_down" at bounding box center [103, 169] width 122 height 17
click at [120, 190] on div "[DOMAIN_NAME]" at bounding box center [103, 193] width 115 height 19
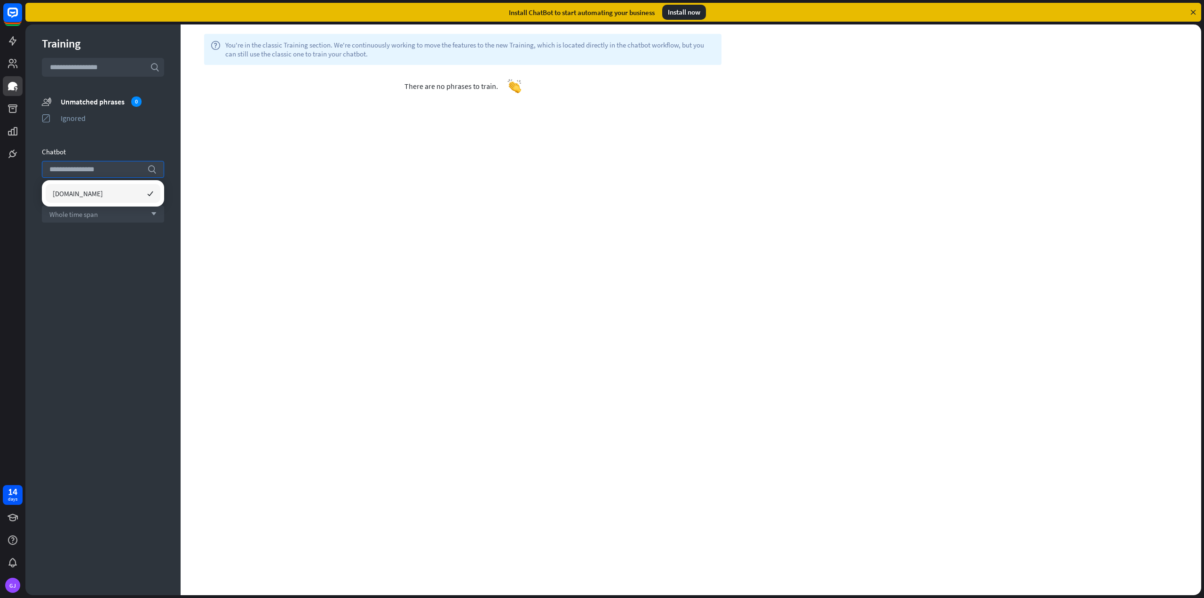
click at [221, 244] on div "help You're in the classic Training section. We're continuously working to move…" at bounding box center [691, 309] width 1020 height 570
click at [144, 219] on div "Whole time span arrow_down" at bounding box center [103, 213] width 122 height 17
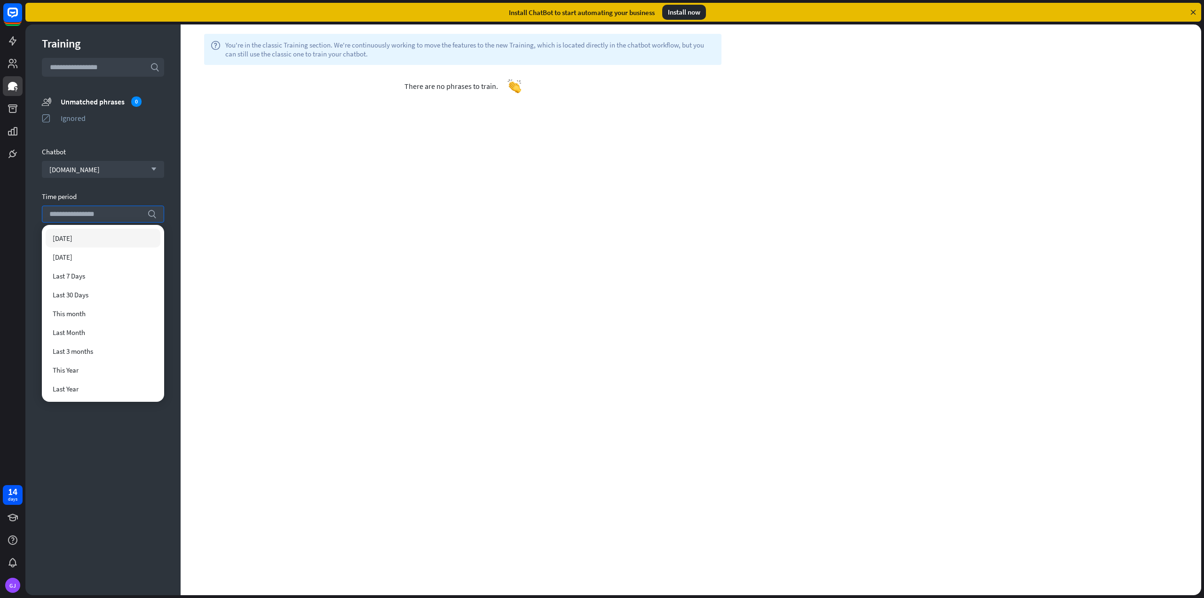
click at [114, 243] on div "[DATE]" at bounding box center [103, 238] width 115 height 19
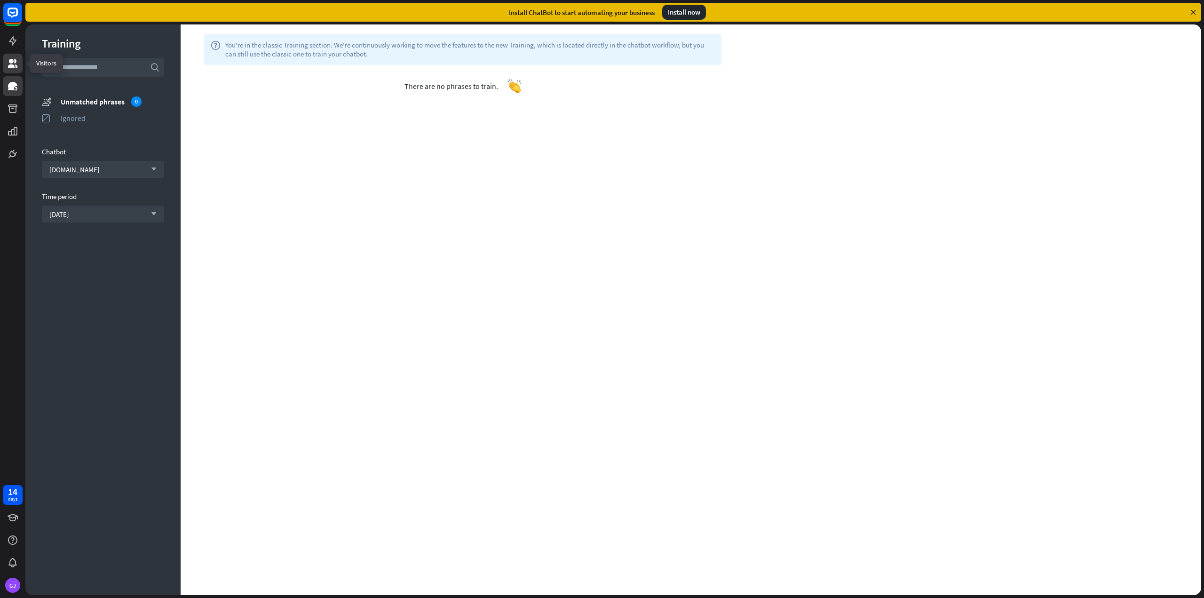
click at [16, 62] on icon at bounding box center [12, 63] width 9 height 9
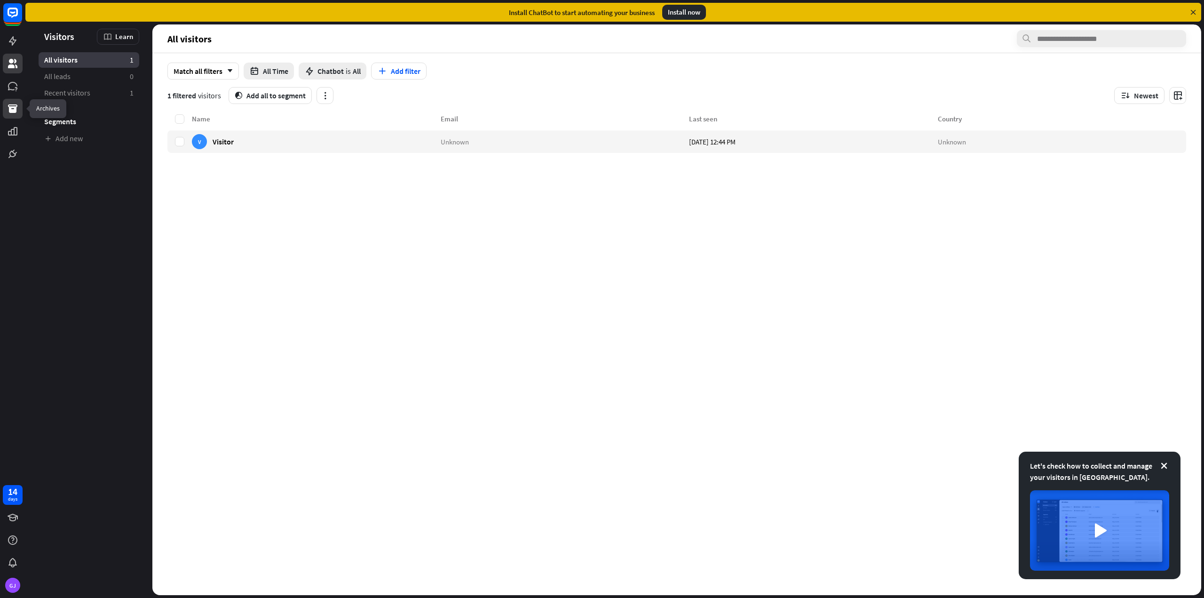
click at [17, 112] on icon at bounding box center [12, 108] width 11 height 11
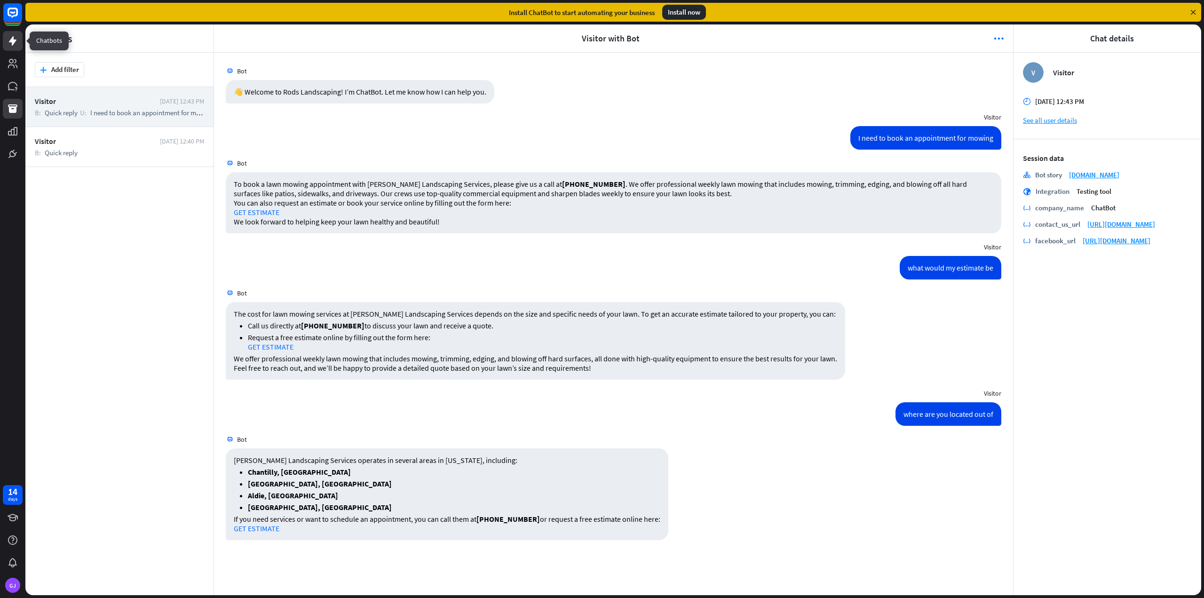
click at [9, 38] on icon at bounding box center [12, 40] width 11 height 11
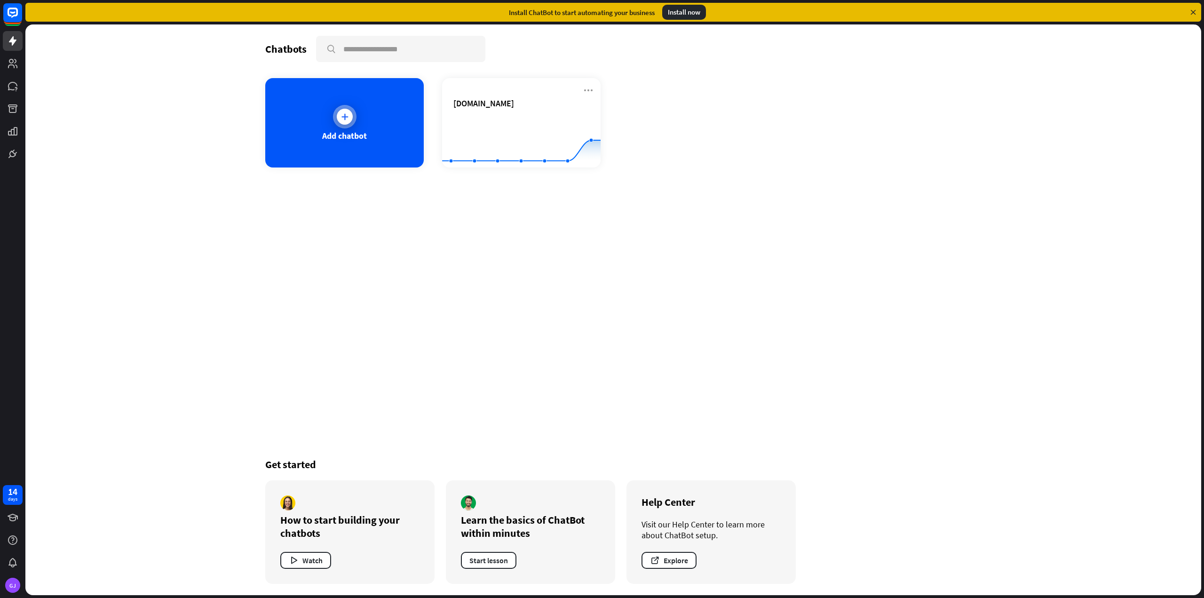
click at [310, 120] on div "Add chatbot" at bounding box center [344, 122] width 158 height 89
